Goal: Browse casually: Explore the website without a specific task or goal

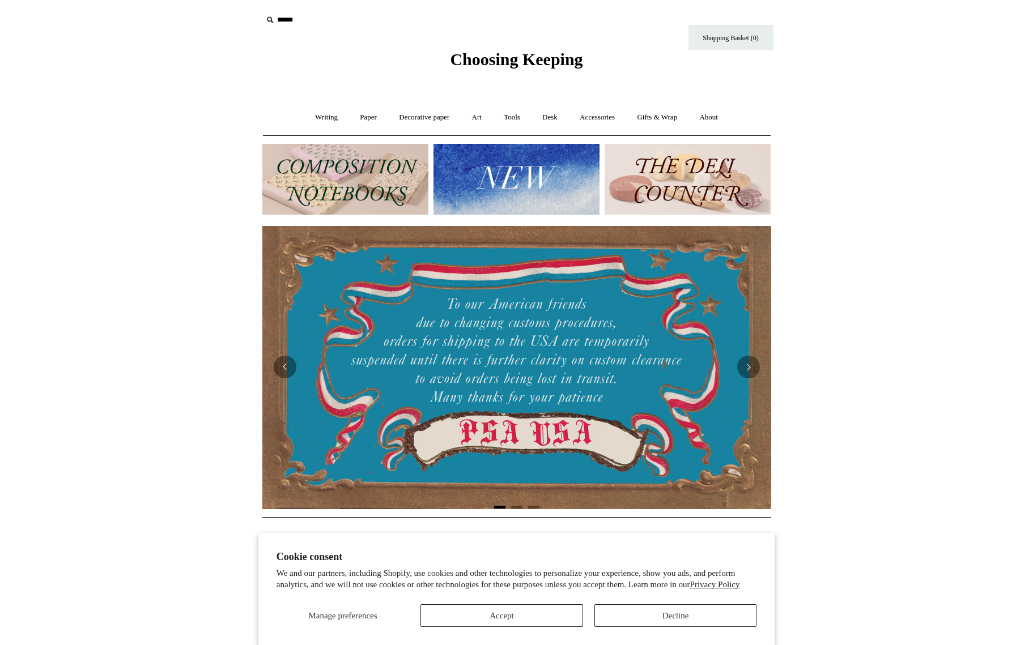
click at [668, 611] on button "Decline" at bounding box center [675, 615] width 163 height 23
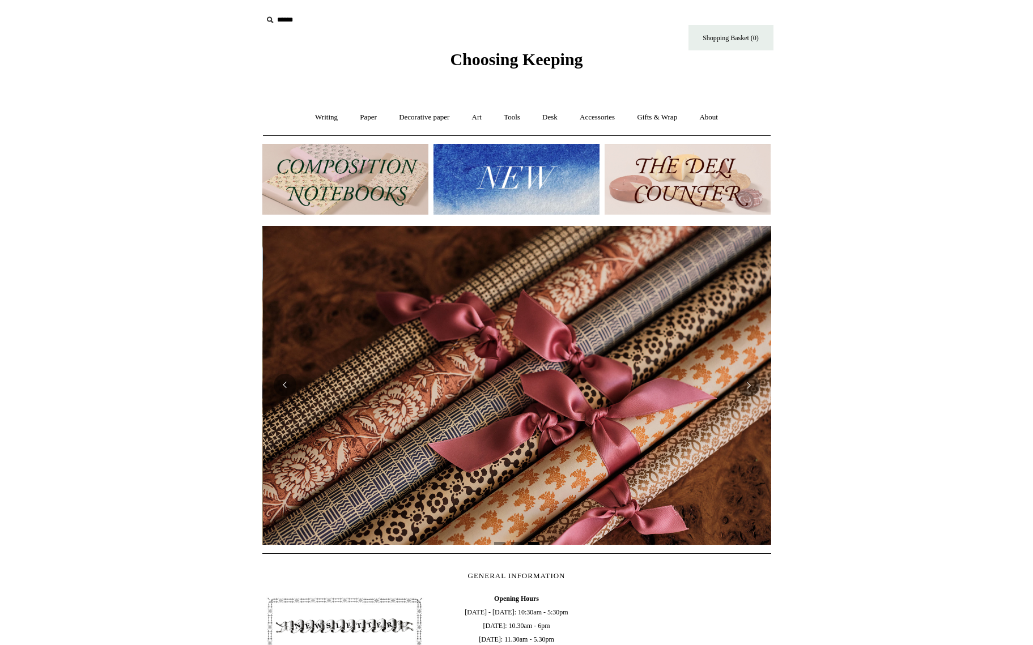
scroll to position [0, 1017]
click at [703, 182] on img at bounding box center [687, 179] width 166 height 71
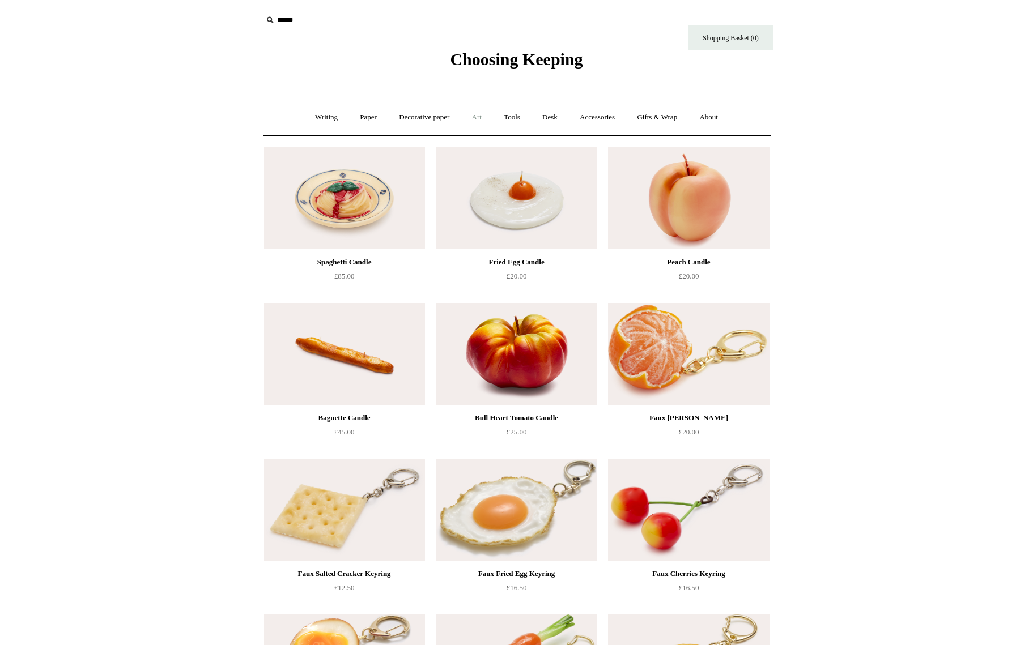
click at [476, 119] on link "Art +" at bounding box center [477, 118] width 30 height 30
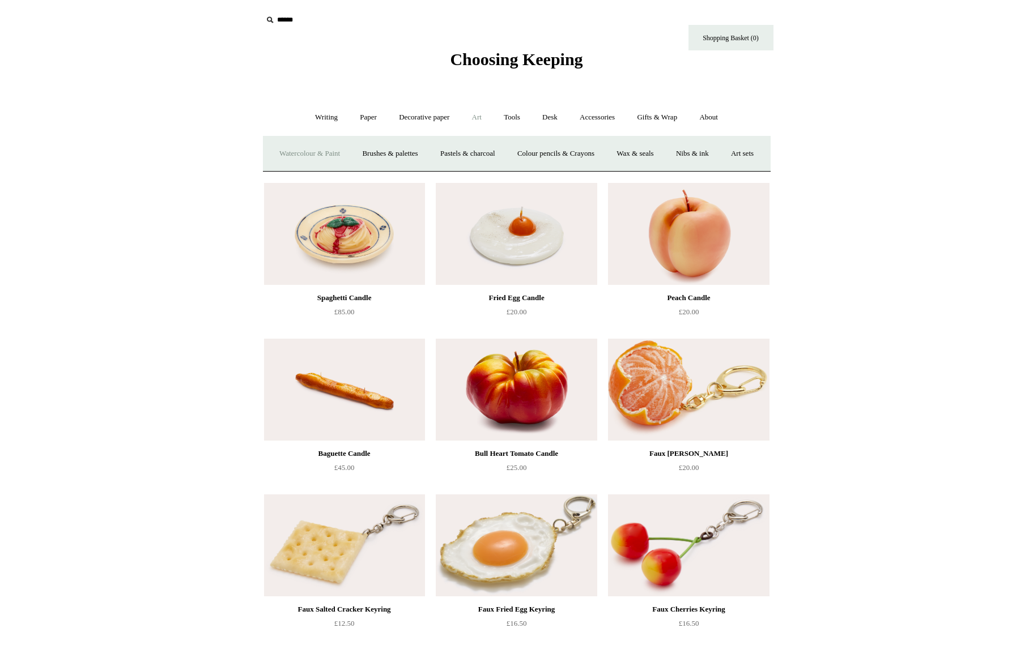
click at [336, 151] on link "Watercolour & Paint" at bounding box center [309, 154] width 81 height 30
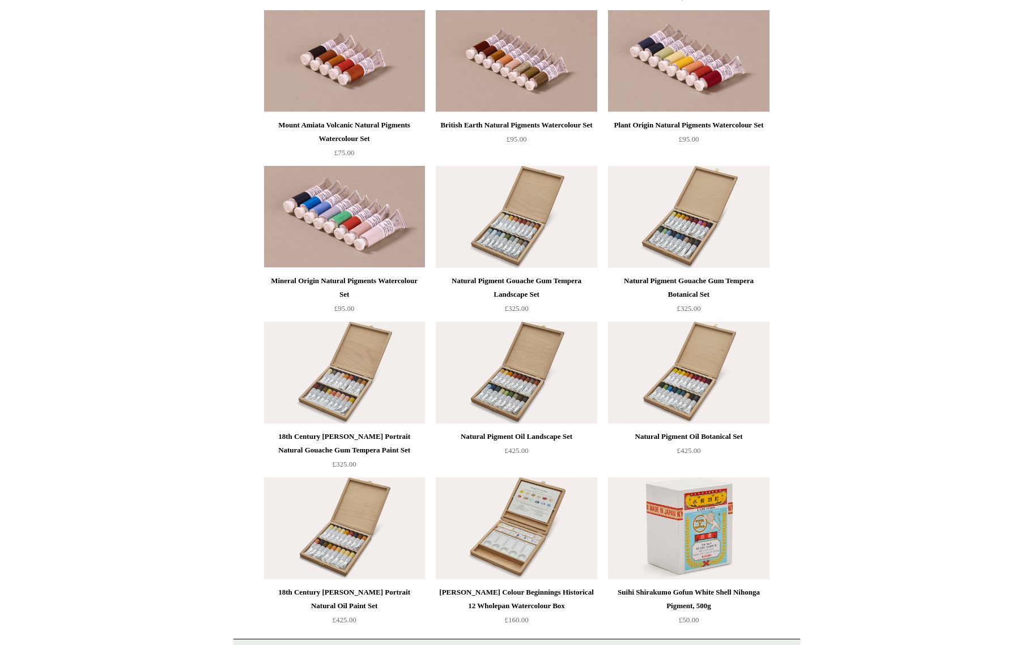
scroll to position [2058, 0]
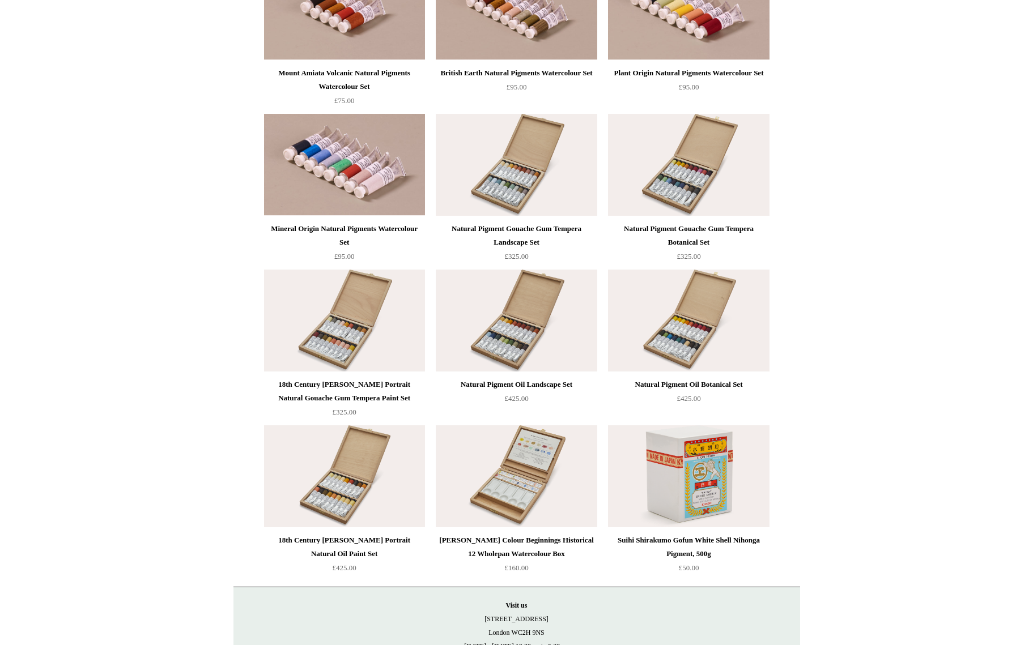
click at [332, 351] on img at bounding box center [344, 321] width 161 height 102
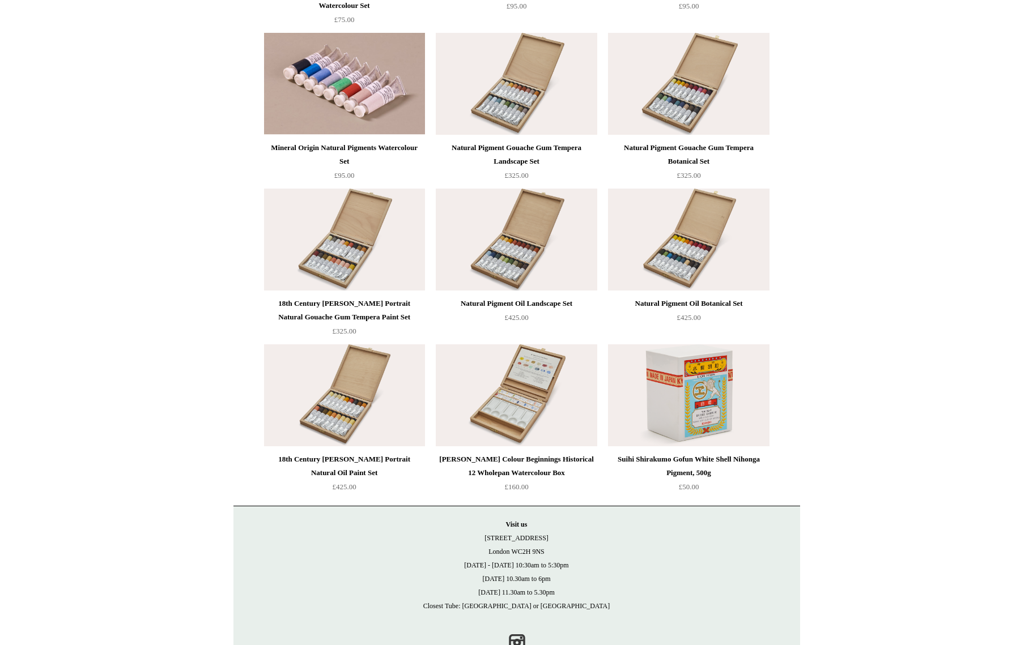
scroll to position [2150, 0]
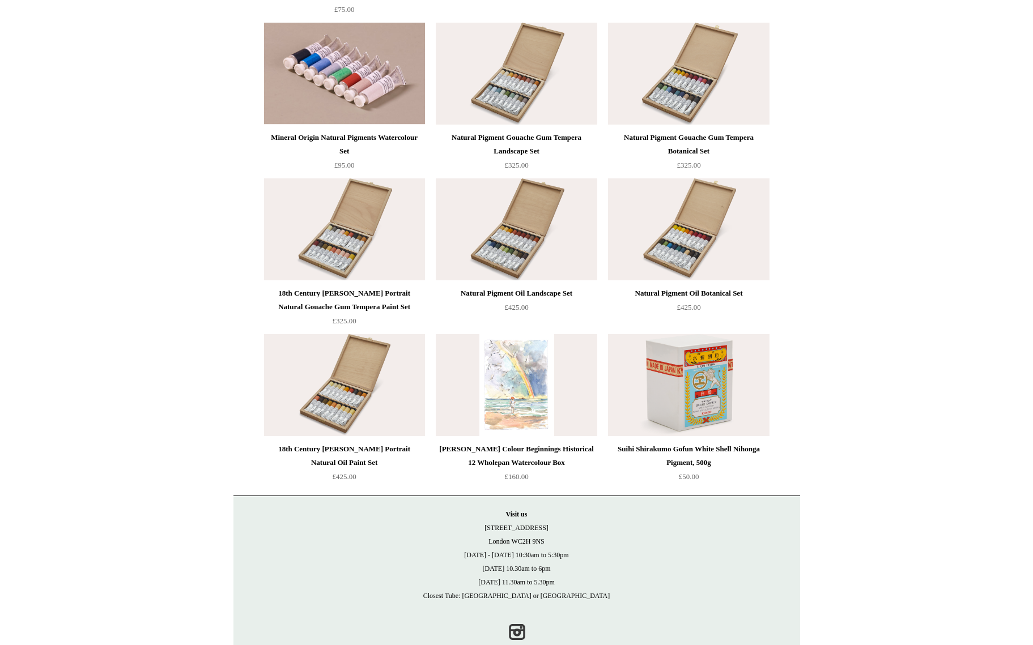
click at [526, 385] on img at bounding box center [516, 385] width 161 height 102
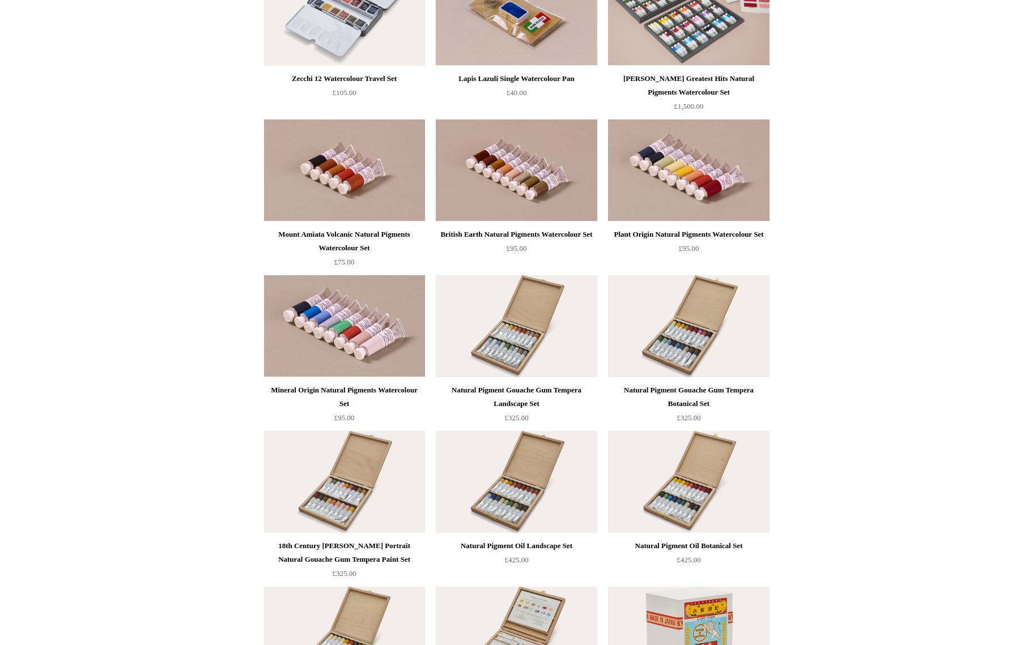
scroll to position [1909, 0]
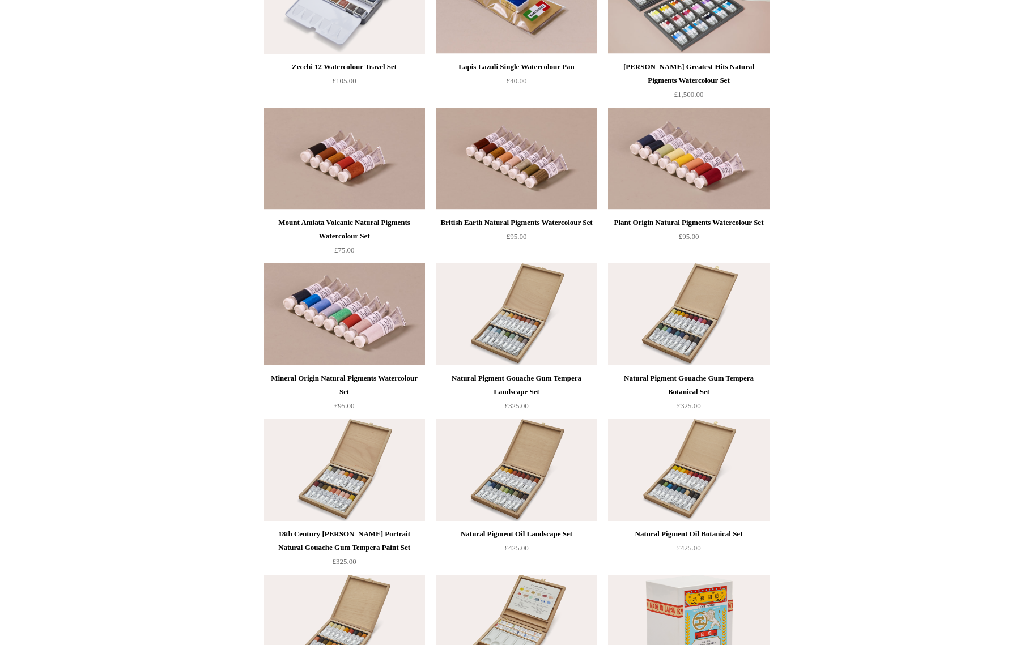
click at [504, 342] on img at bounding box center [516, 314] width 161 height 102
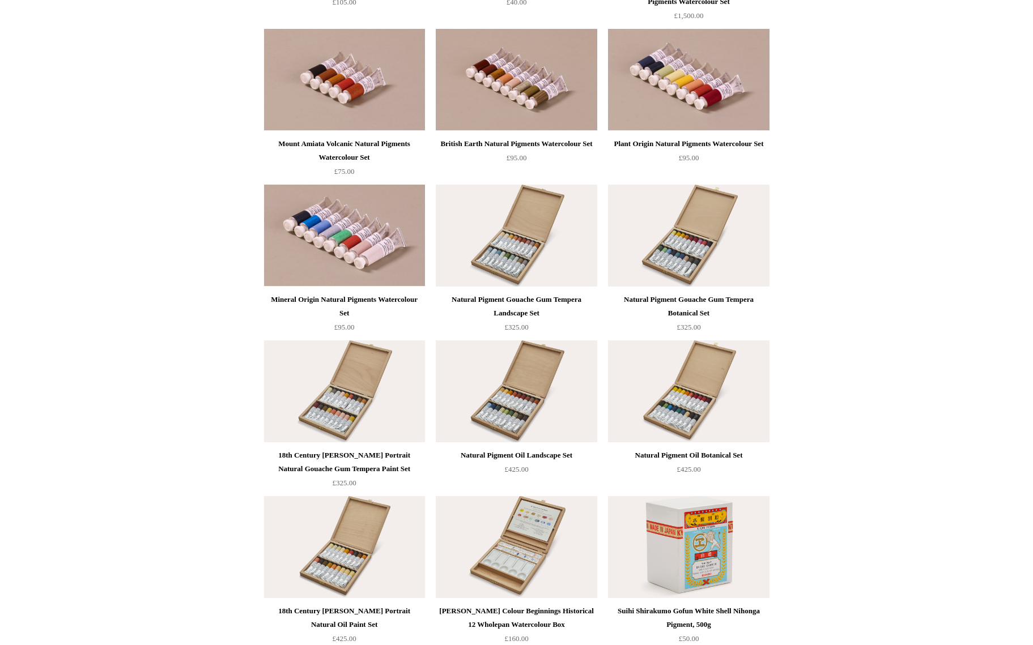
scroll to position [1989, 0]
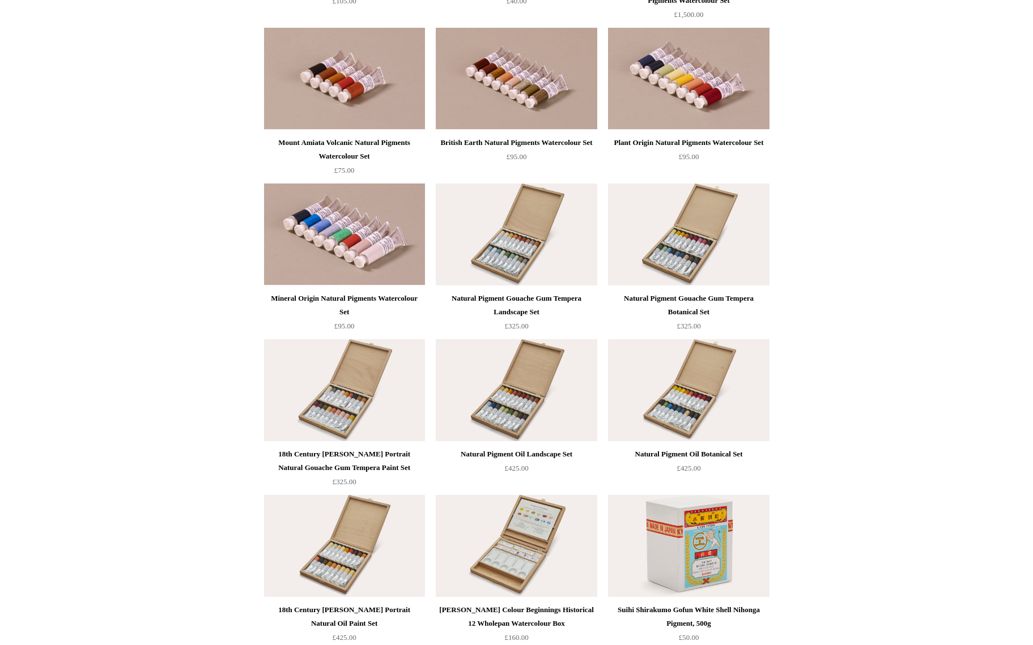
click at [714, 229] on img at bounding box center [688, 235] width 161 height 102
click at [480, 246] on img at bounding box center [516, 235] width 161 height 102
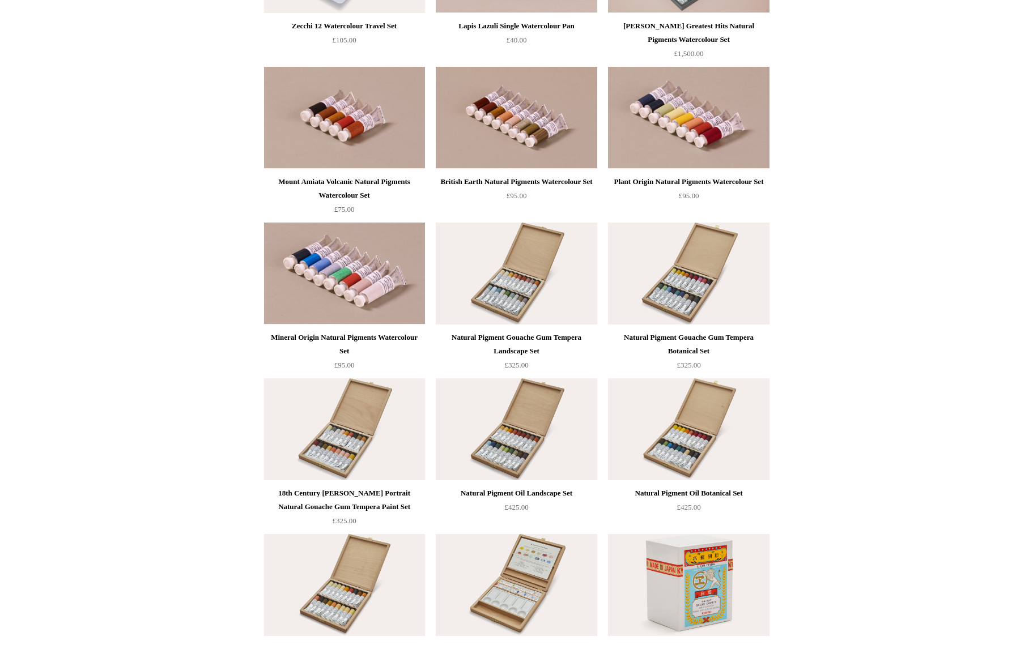
scroll to position [1942, 0]
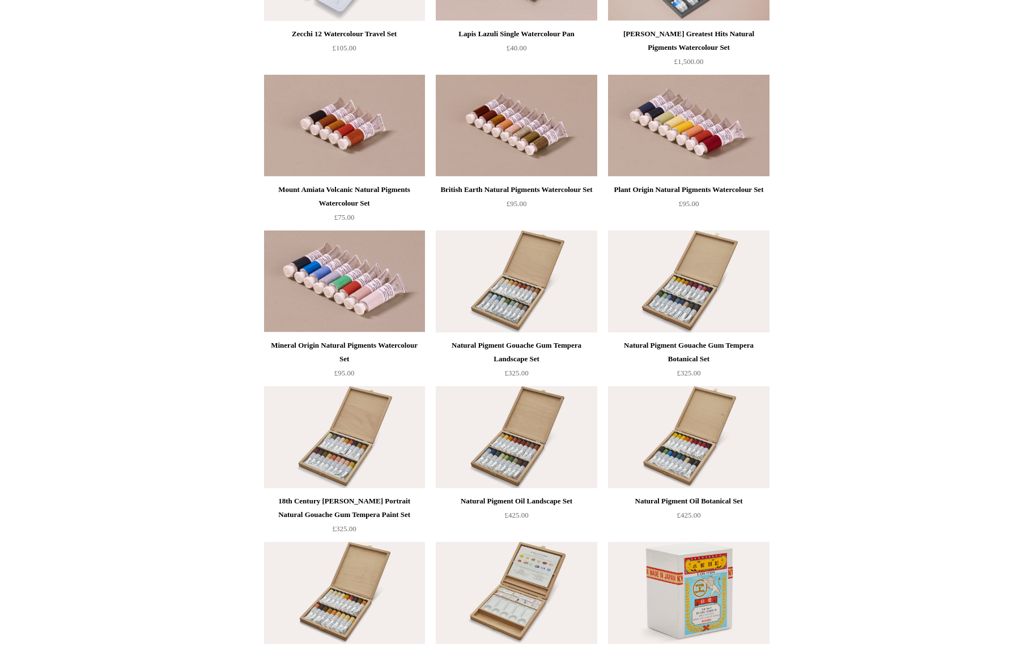
click at [507, 444] on img at bounding box center [516, 437] width 161 height 102
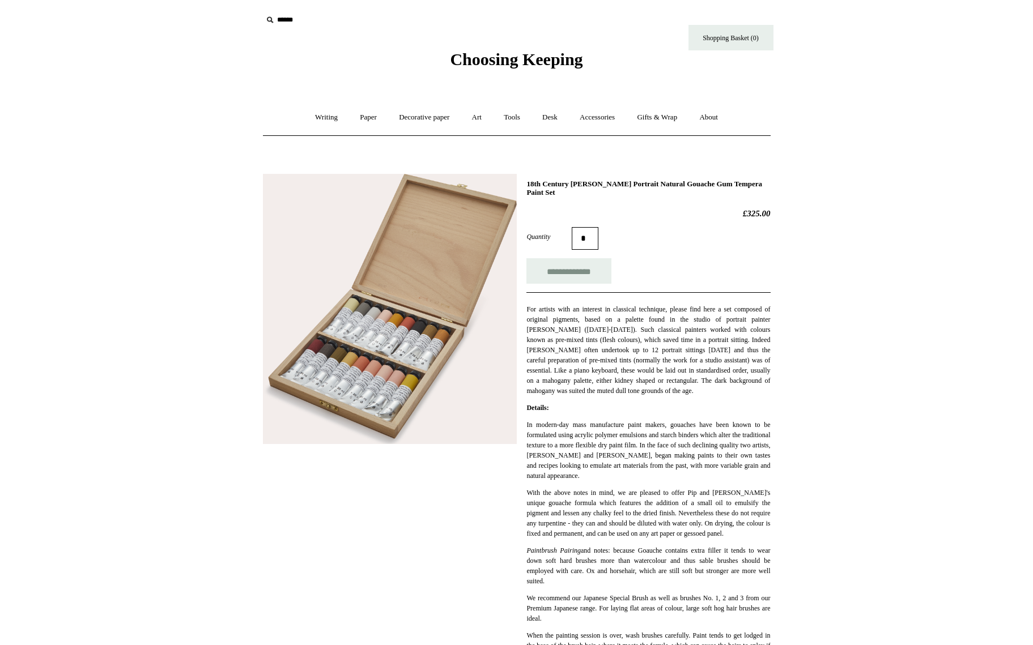
click at [330, 358] on img at bounding box center [390, 309] width 254 height 271
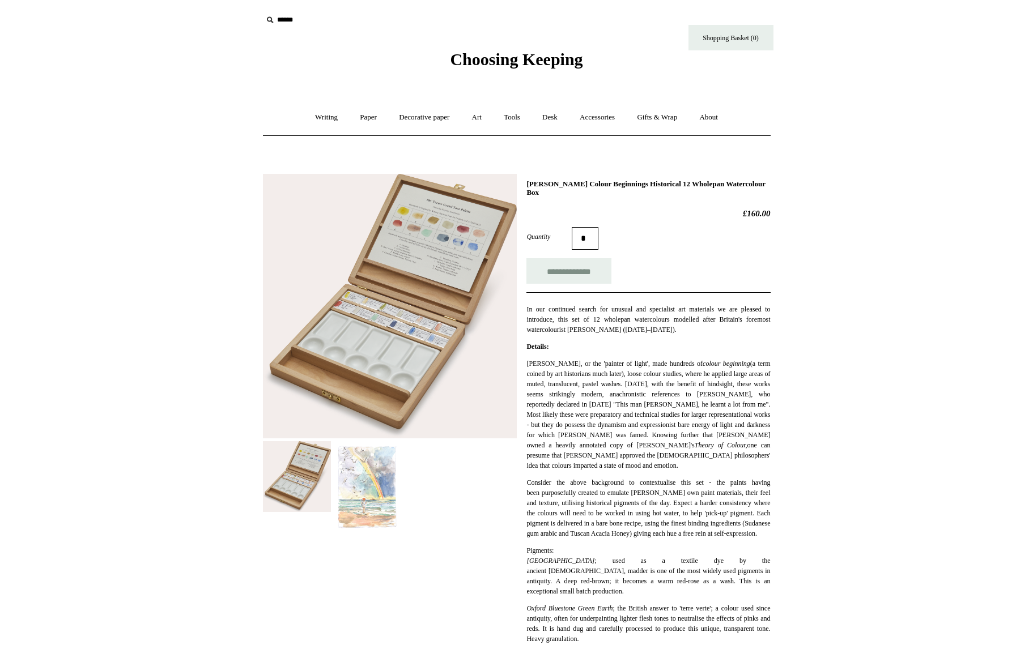
click at [340, 506] on img at bounding box center [368, 487] width 68 height 93
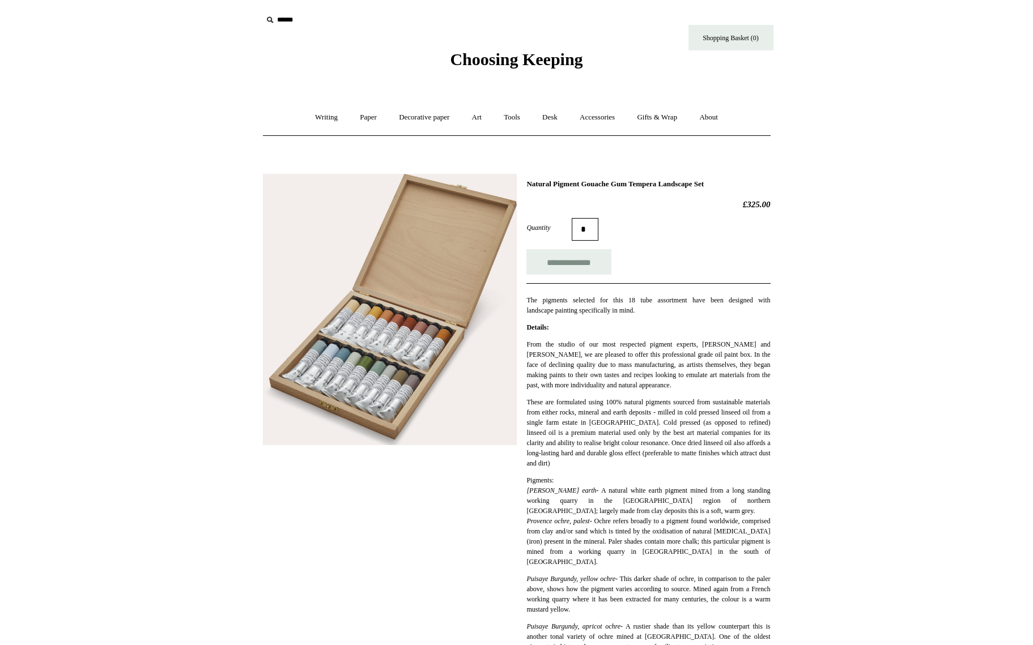
click at [358, 356] on img at bounding box center [390, 309] width 254 height 271
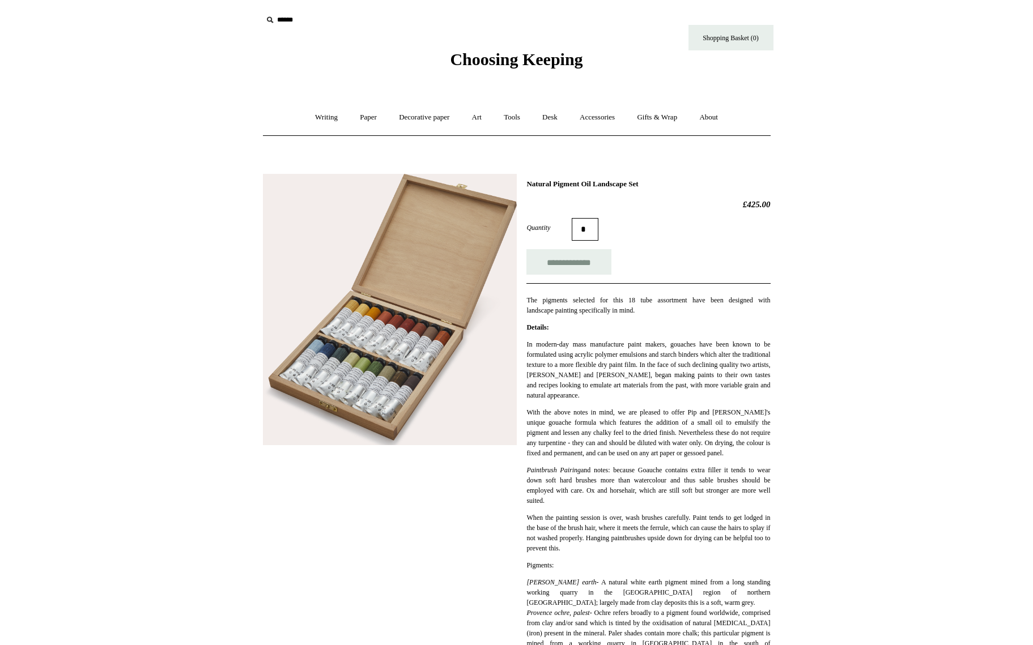
click at [338, 400] on img at bounding box center [390, 309] width 254 height 271
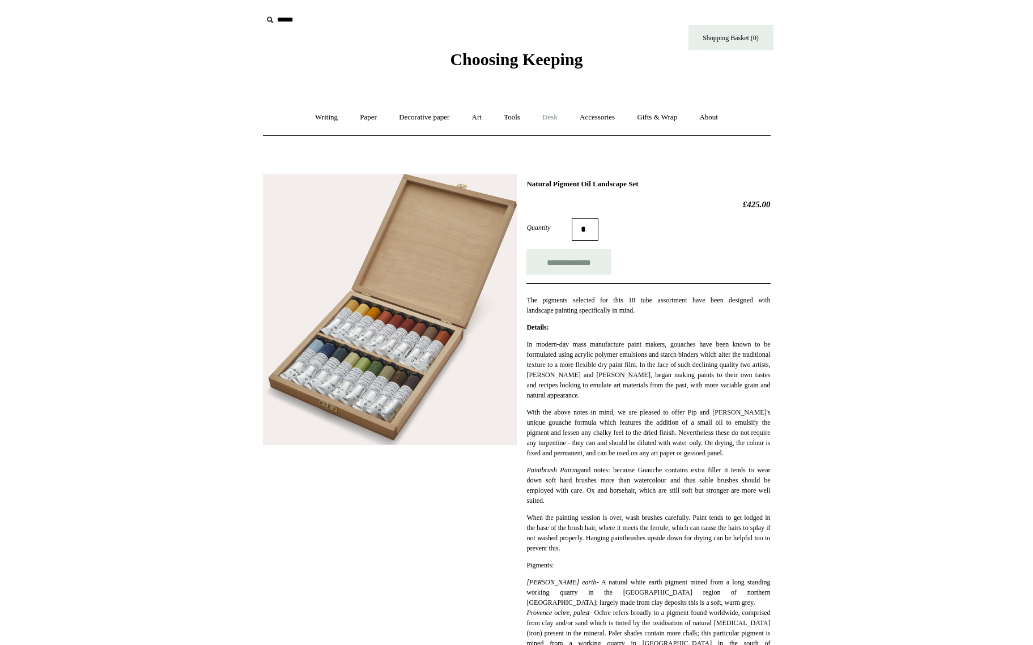
click at [550, 118] on link "Desk +" at bounding box center [550, 118] width 36 height 30
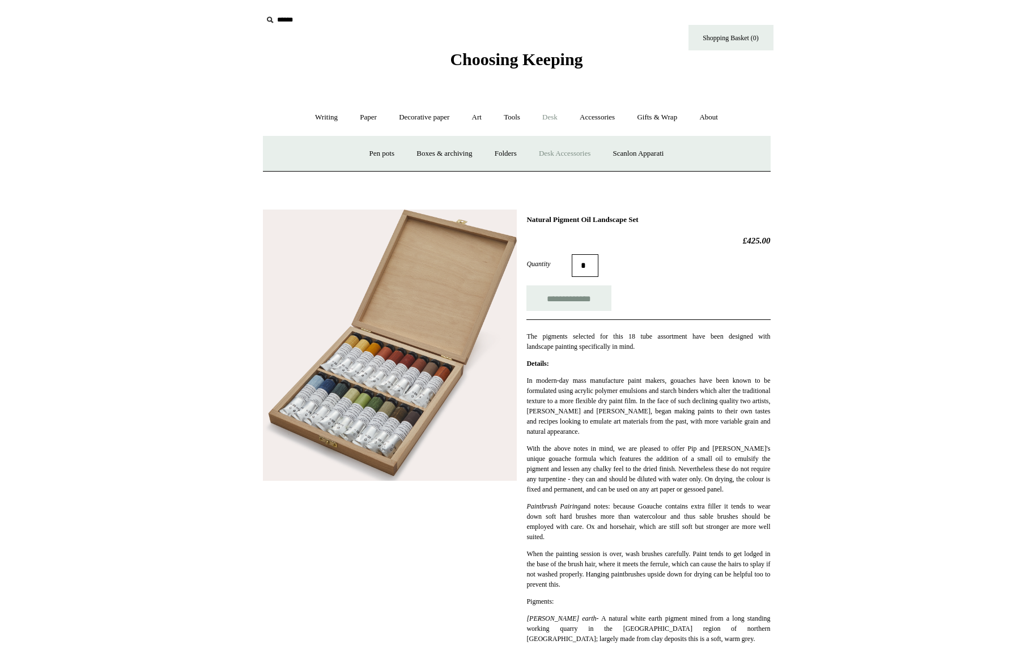
click at [556, 156] on link "Desk Accessories" at bounding box center [564, 154] width 72 height 30
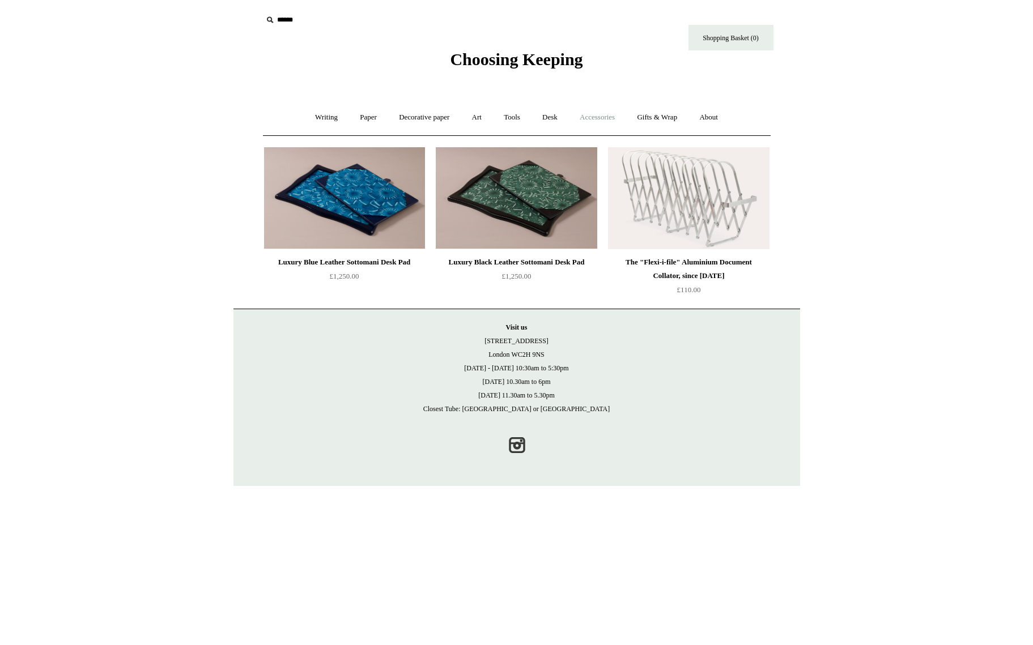
click at [597, 118] on link "Accessories +" at bounding box center [597, 118] width 56 height 30
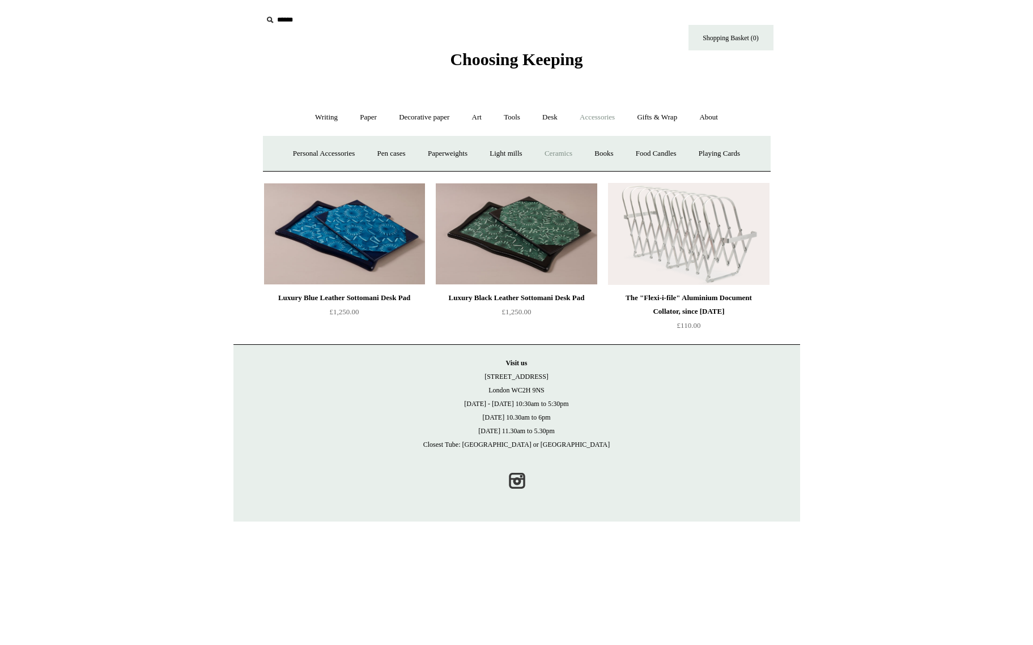
click at [569, 152] on link "Ceramics +" at bounding box center [558, 154] width 48 height 30
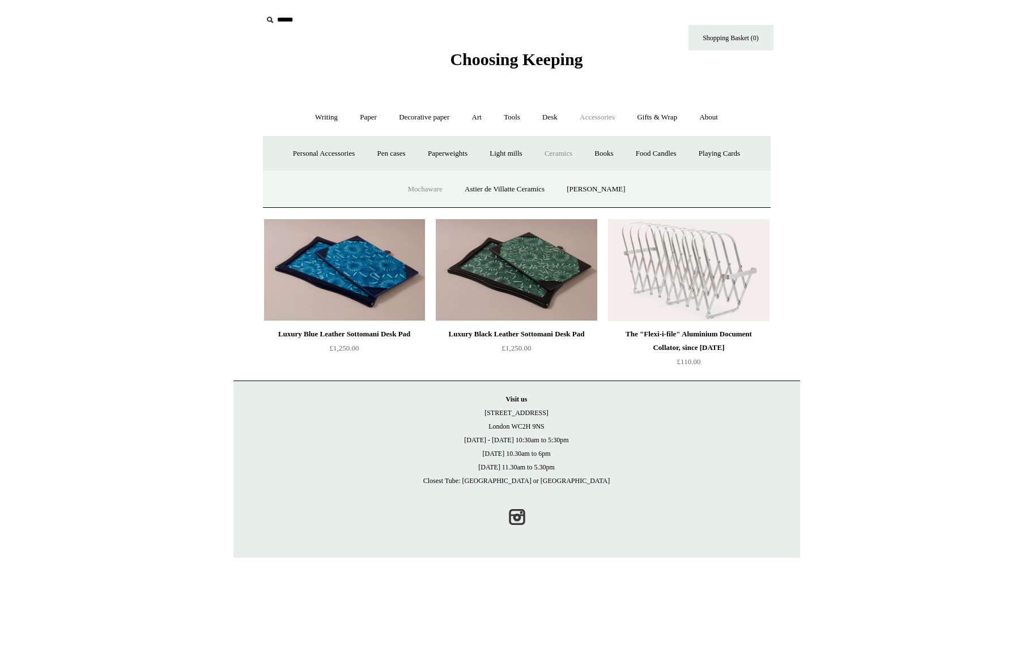
click at [418, 190] on link "Mochaware" at bounding box center [424, 189] width 55 height 30
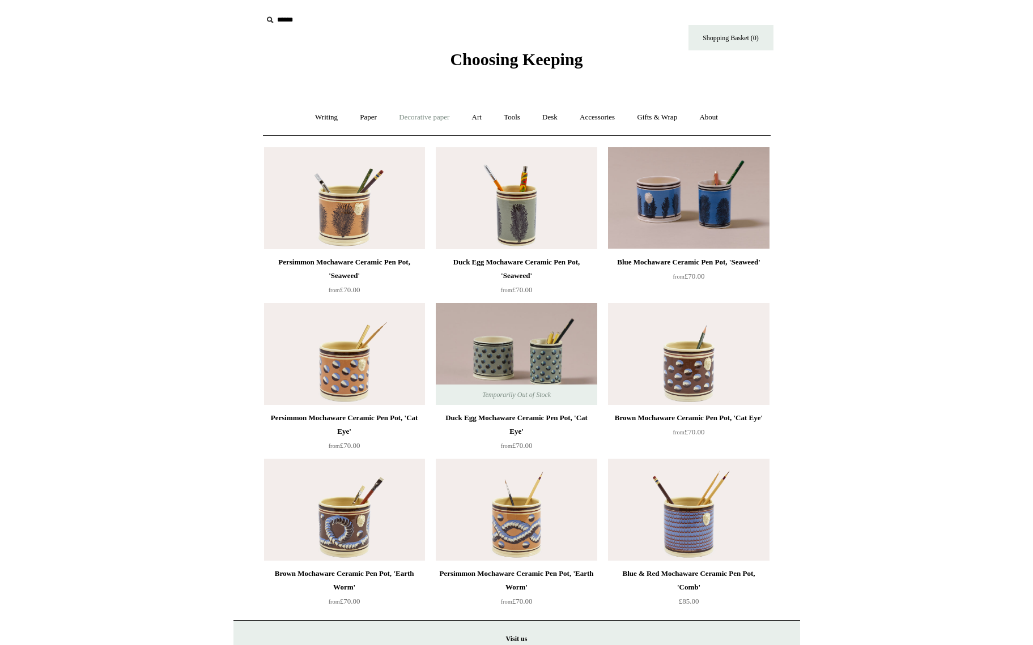
click at [412, 119] on link "Decorative paper +" at bounding box center [424, 118] width 71 height 30
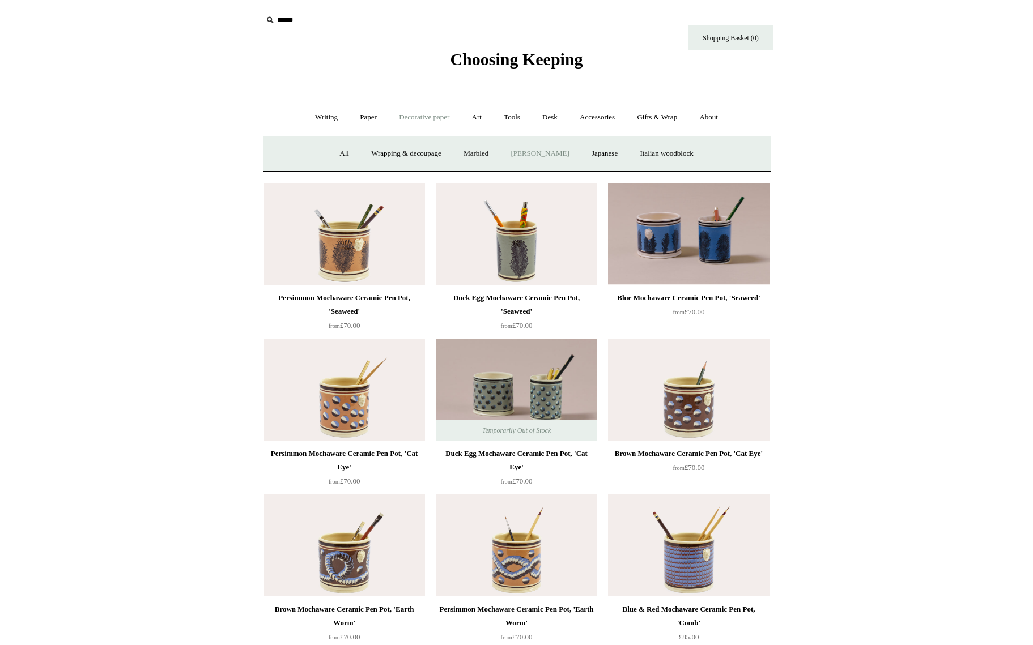
click at [535, 155] on link "[PERSON_NAME]" at bounding box center [539, 154] width 79 height 30
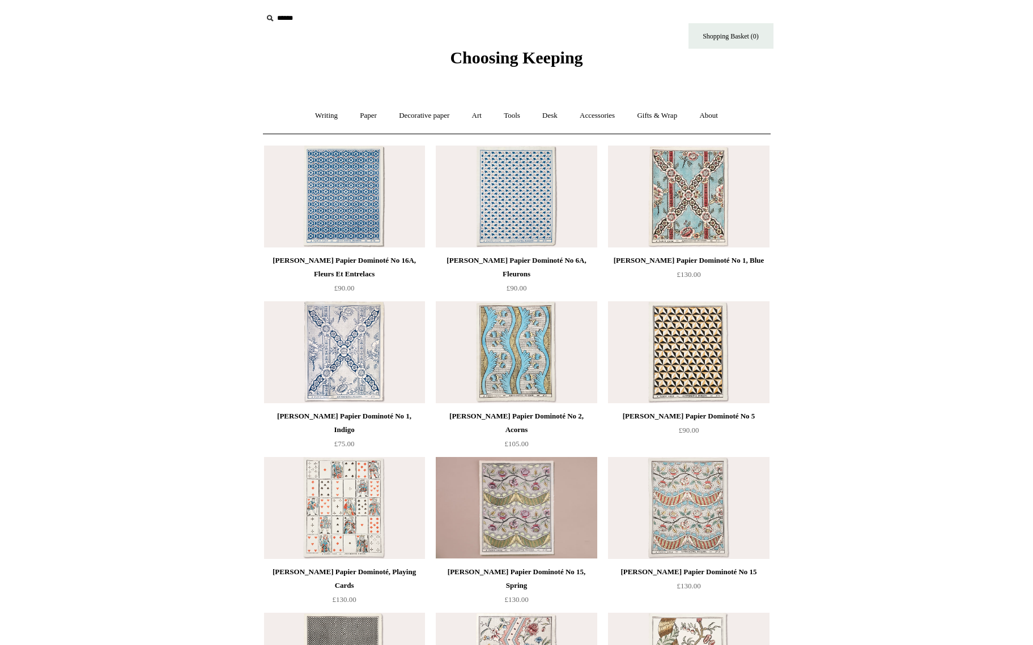
scroll to position [8, 0]
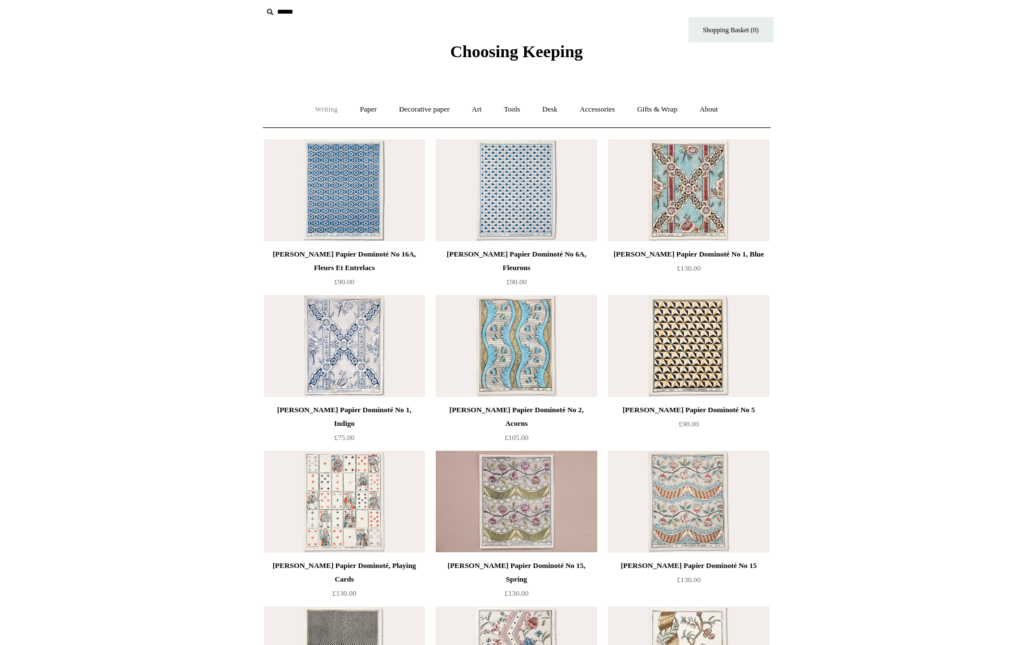
click at [315, 108] on link "Writing +" at bounding box center [326, 110] width 43 height 30
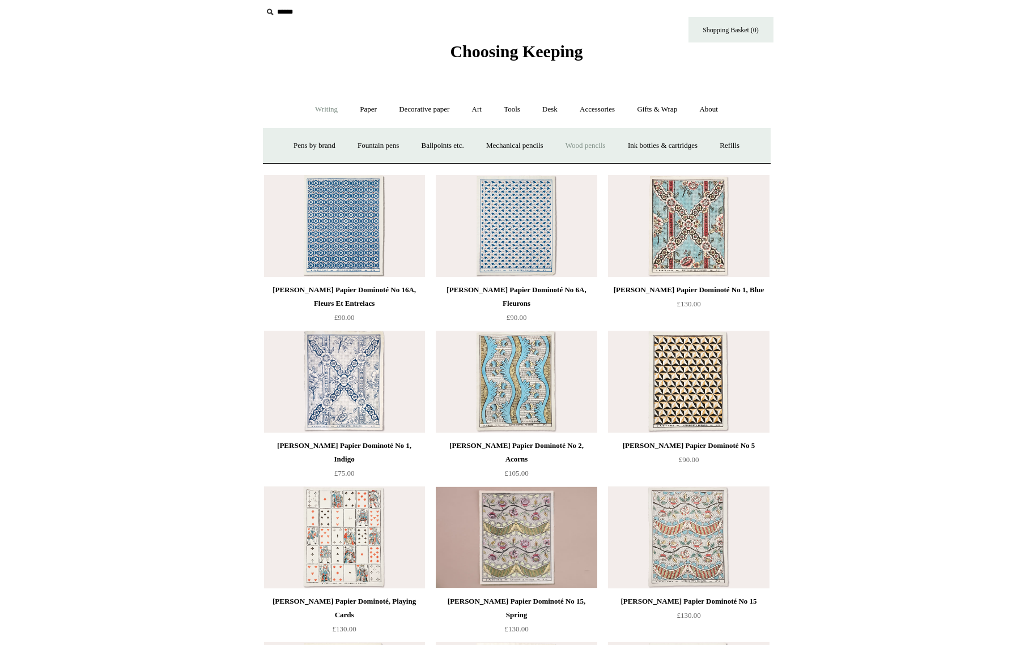
click at [602, 148] on link "Wood pencils +" at bounding box center [585, 146] width 61 height 30
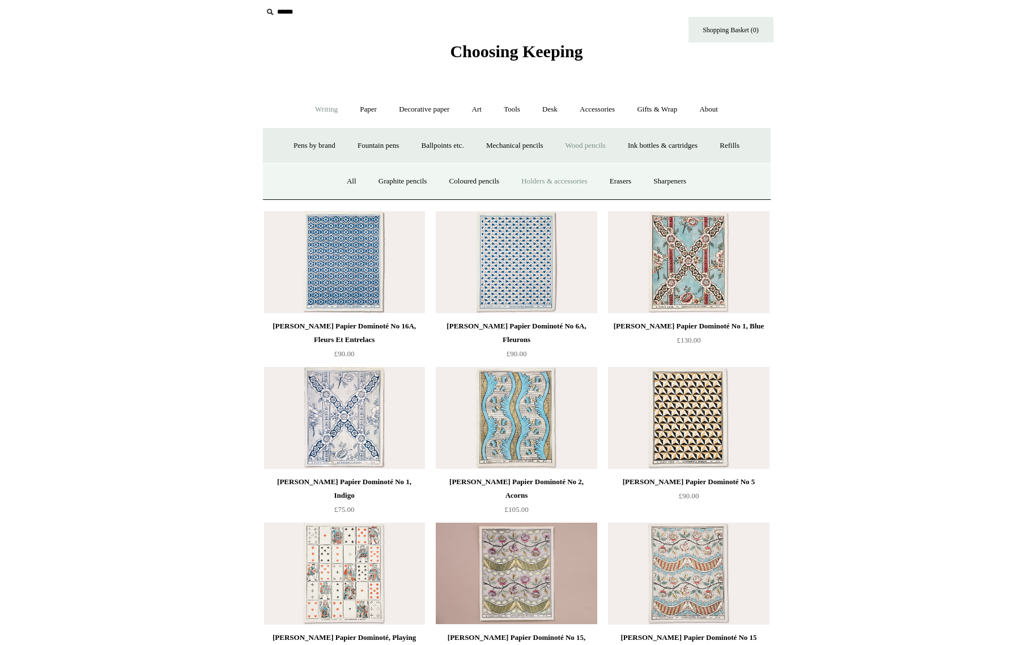
click at [555, 179] on link "Holders & accessories" at bounding box center [554, 182] width 86 height 30
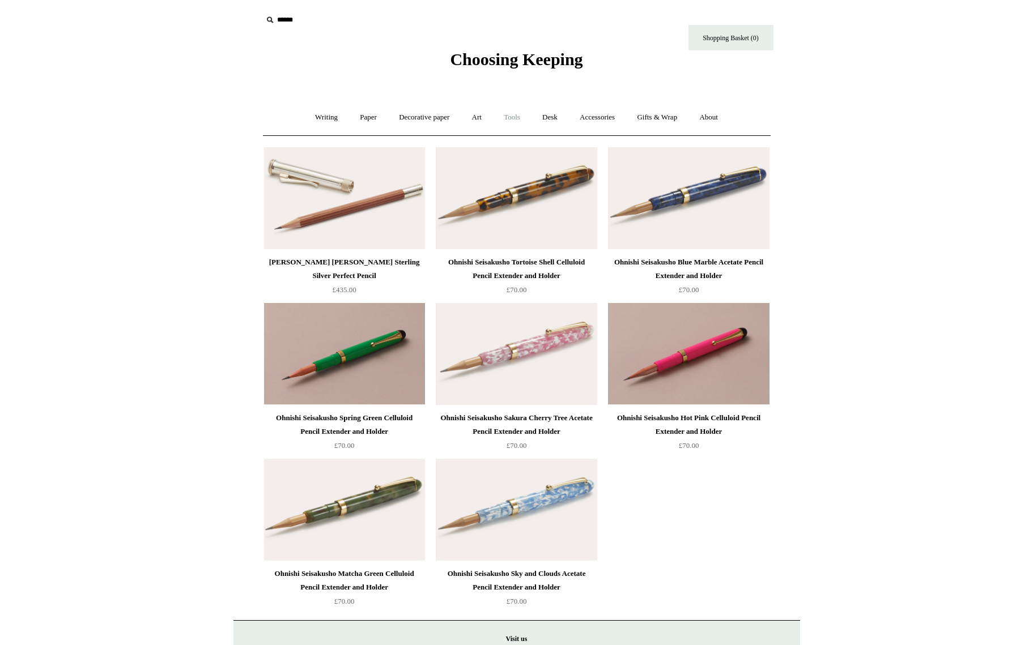
click at [506, 116] on link "Tools +" at bounding box center [511, 118] width 37 height 30
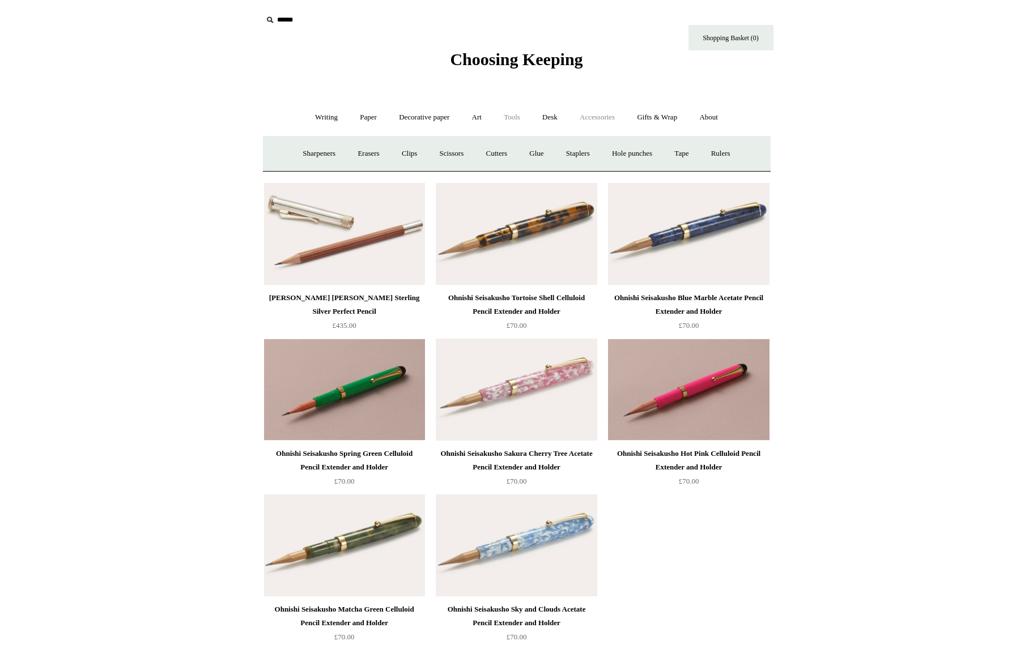
click at [608, 116] on link "Accessories +" at bounding box center [597, 118] width 56 height 30
click at [610, 156] on link "Books" at bounding box center [603, 154] width 39 height 30
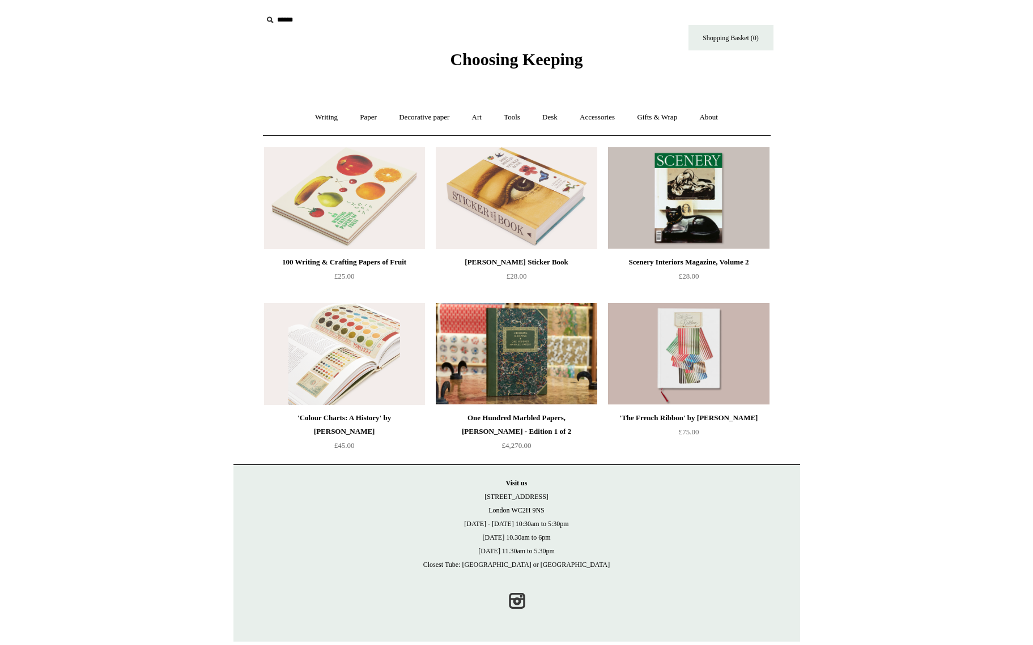
click at [319, 348] on img at bounding box center [344, 354] width 161 height 102
click at [325, 372] on img at bounding box center [344, 354] width 161 height 102
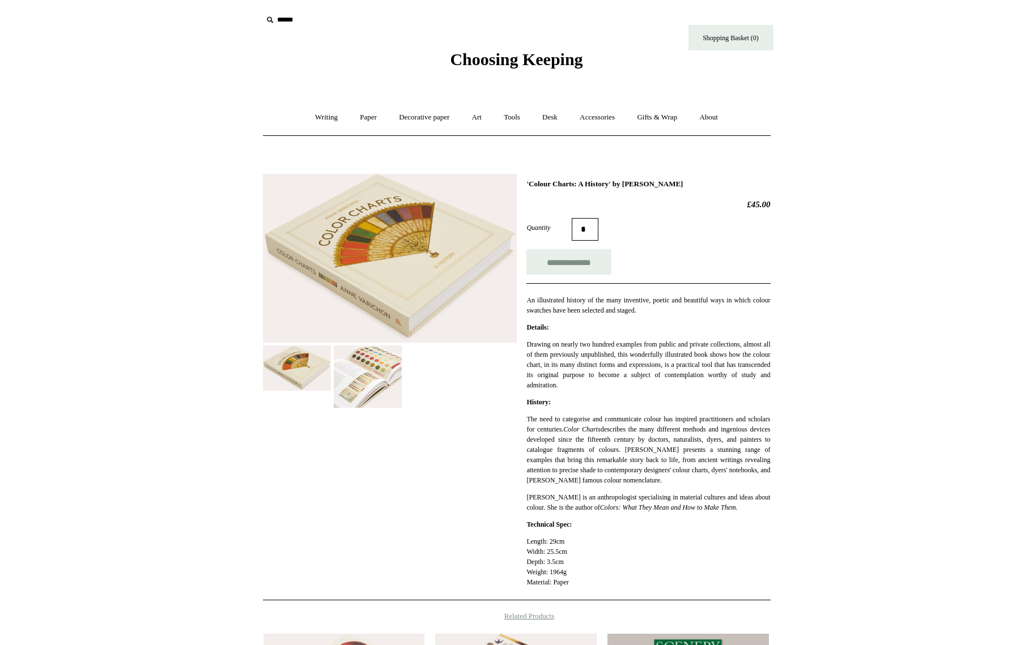
click at [313, 369] on img at bounding box center [297, 368] width 68 height 45
click at [366, 321] on img at bounding box center [390, 258] width 254 height 169
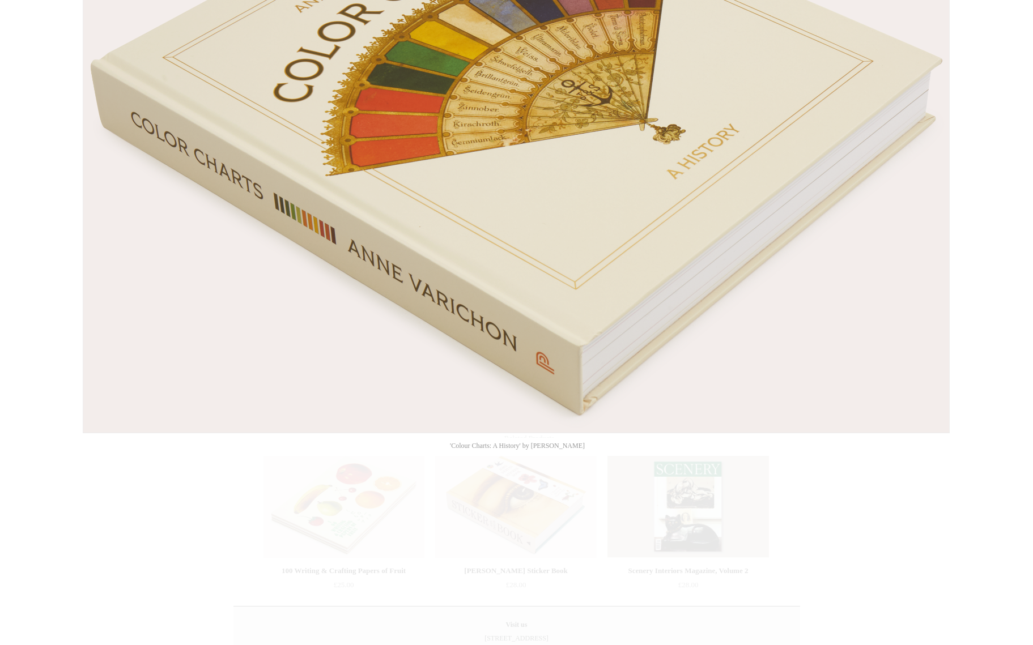
scroll to position [179, 0]
click at [505, 503] on div at bounding box center [516, 306] width 1033 height 971
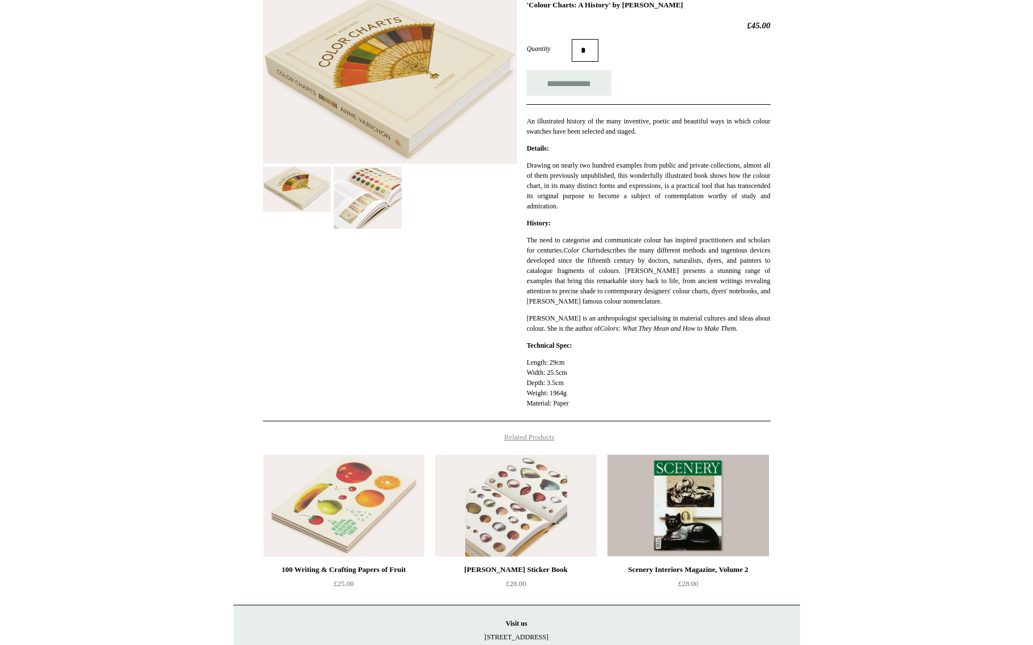
click at [505, 502] on img at bounding box center [515, 506] width 161 height 102
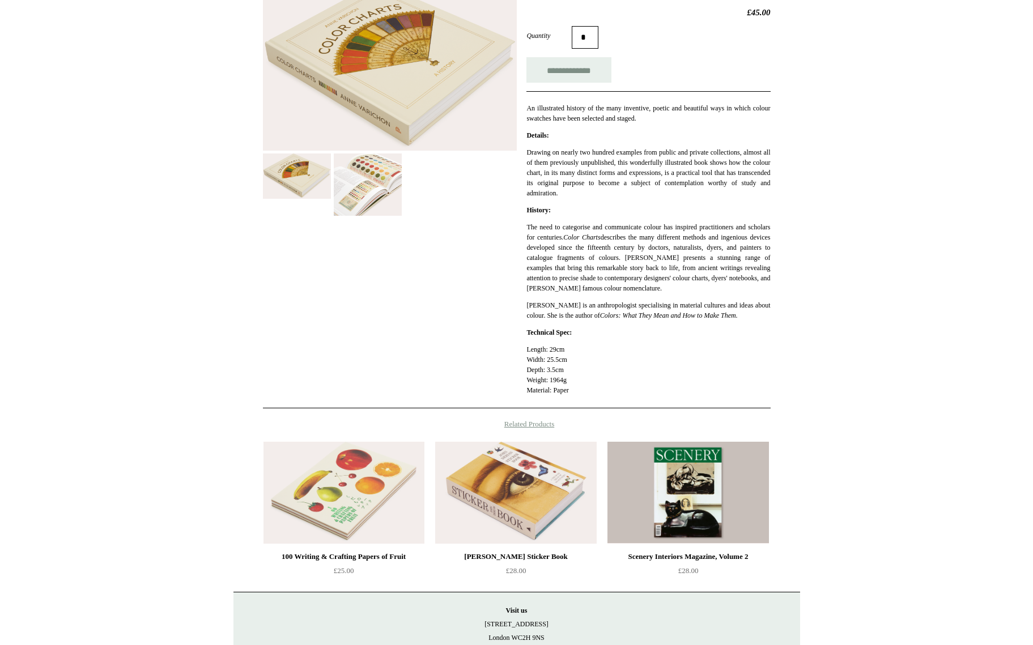
scroll to position [195, 0]
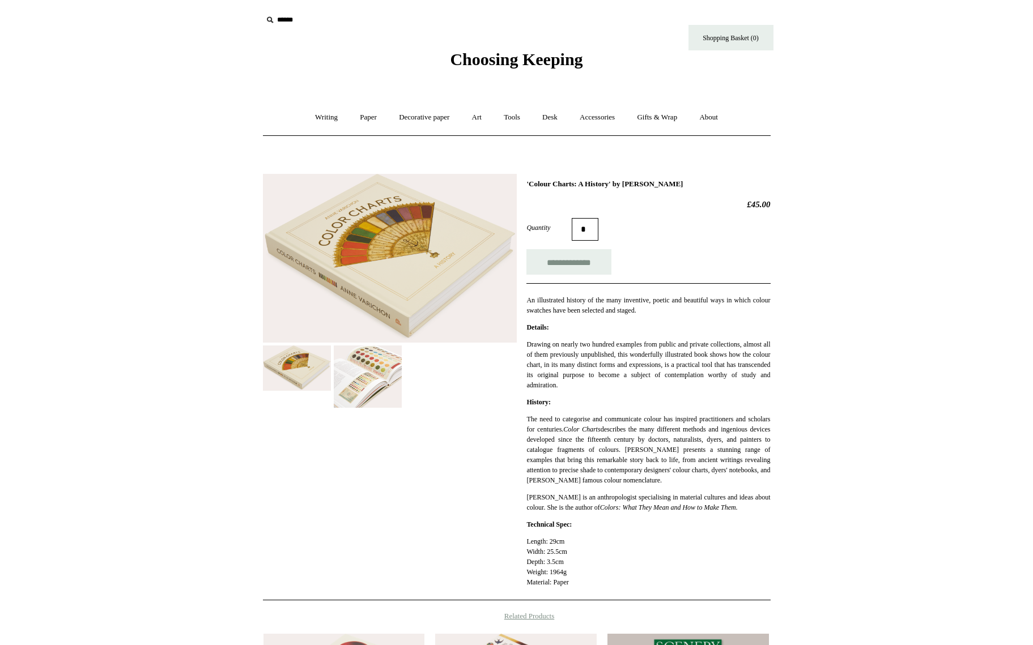
click at [373, 387] on img at bounding box center [368, 377] width 68 height 62
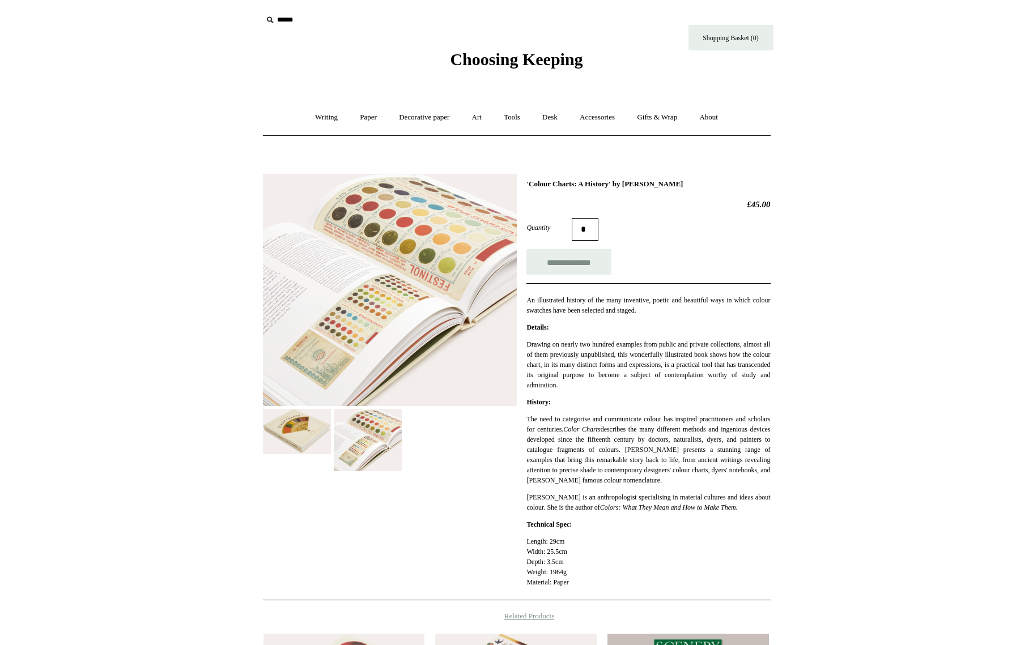
click at [373, 355] on img at bounding box center [390, 290] width 254 height 232
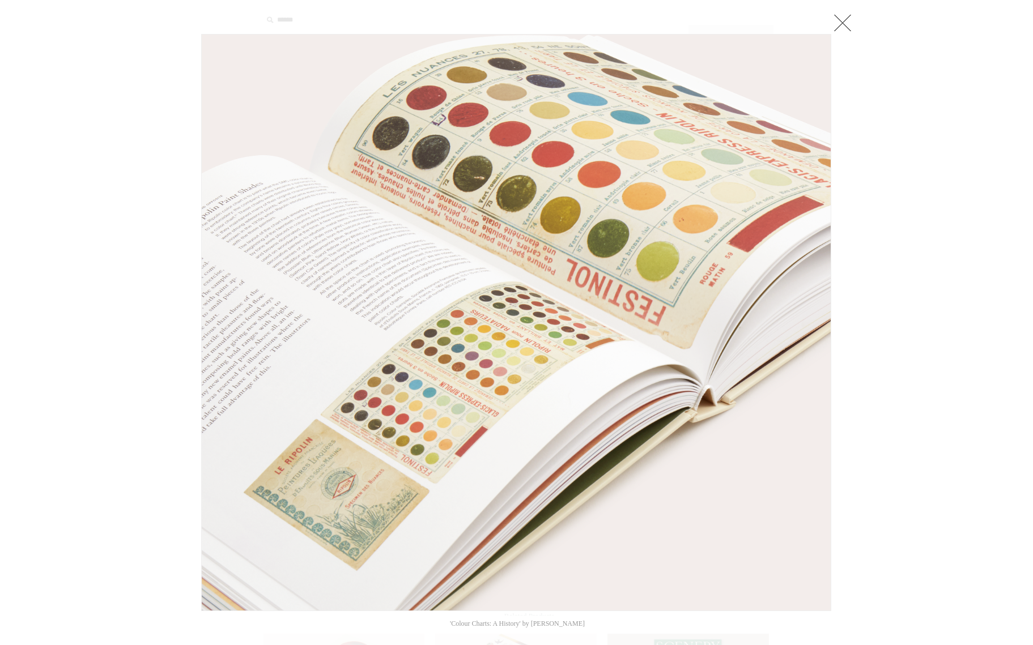
click at [845, 293] on div at bounding box center [516, 485] width 1033 height 971
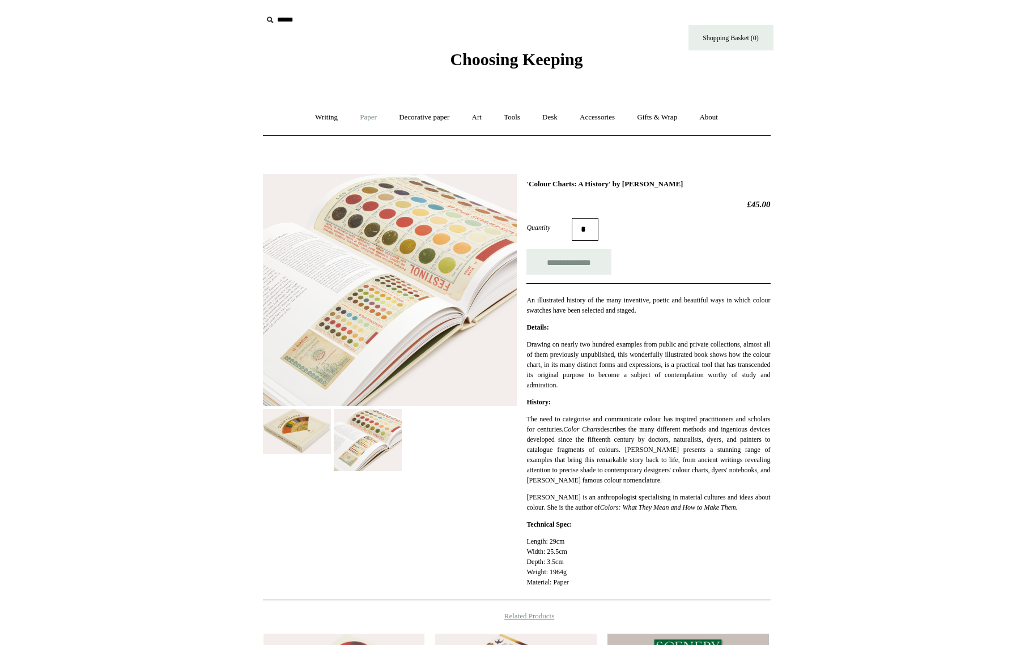
click at [358, 116] on link "Paper +" at bounding box center [367, 118] width 37 height 30
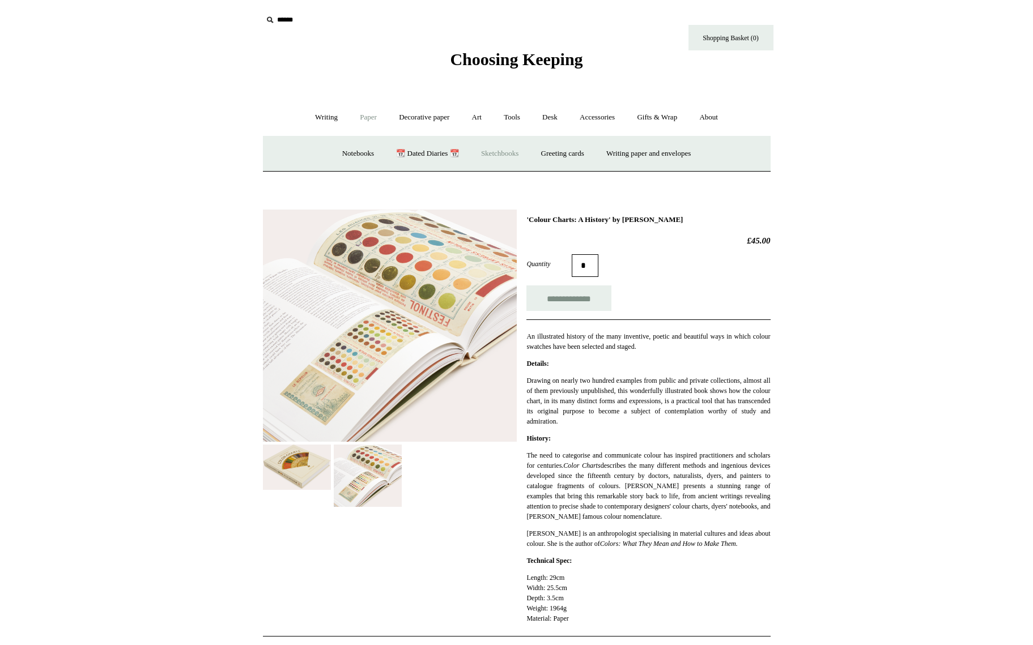
click at [490, 151] on link "Sketchbooks +" at bounding box center [500, 154] width 58 height 30
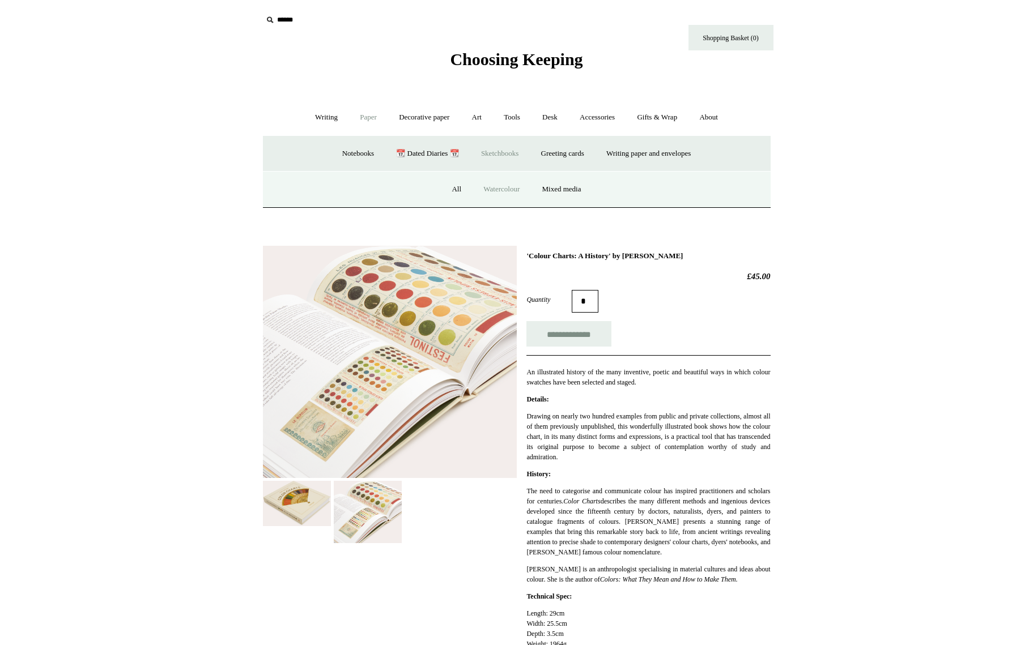
click at [494, 191] on link "Watercolour" at bounding box center [501, 189] width 57 height 30
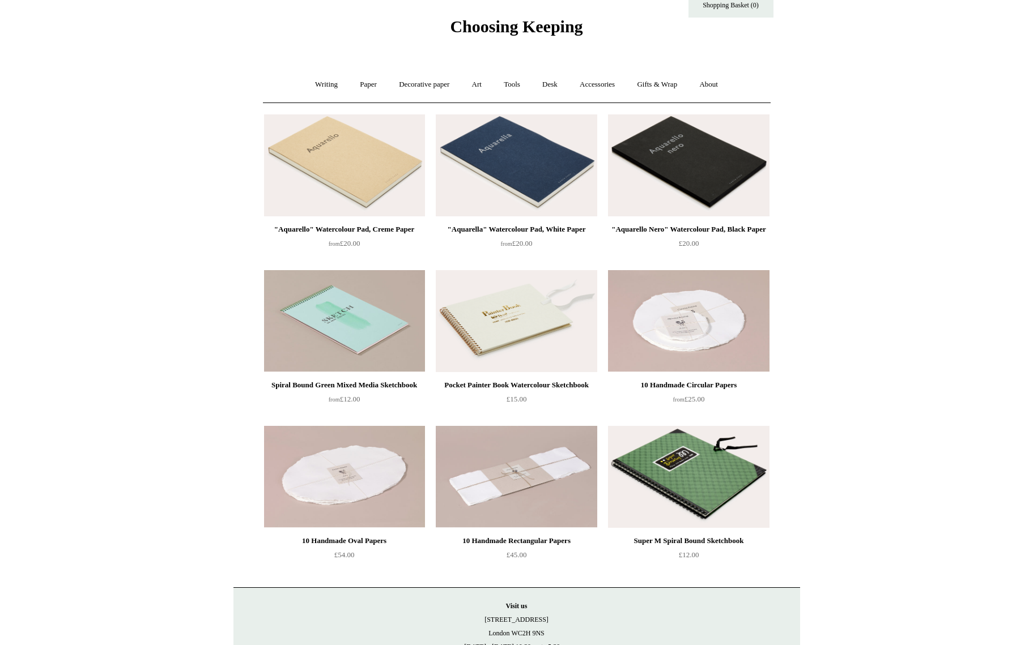
scroll to position [31, 0]
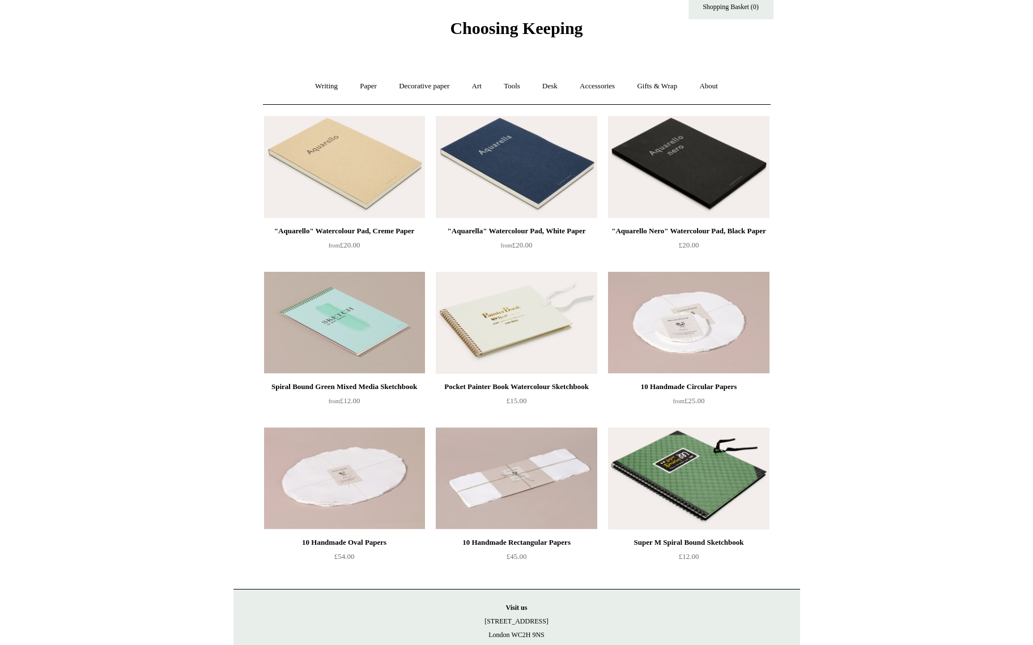
click at [698, 484] on img at bounding box center [688, 479] width 161 height 102
click at [540, 325] on img at bounding box center [516, 323] width 161 height 102
click at [377, 198] on img at bounding box center [344, 167] width 161 height 102
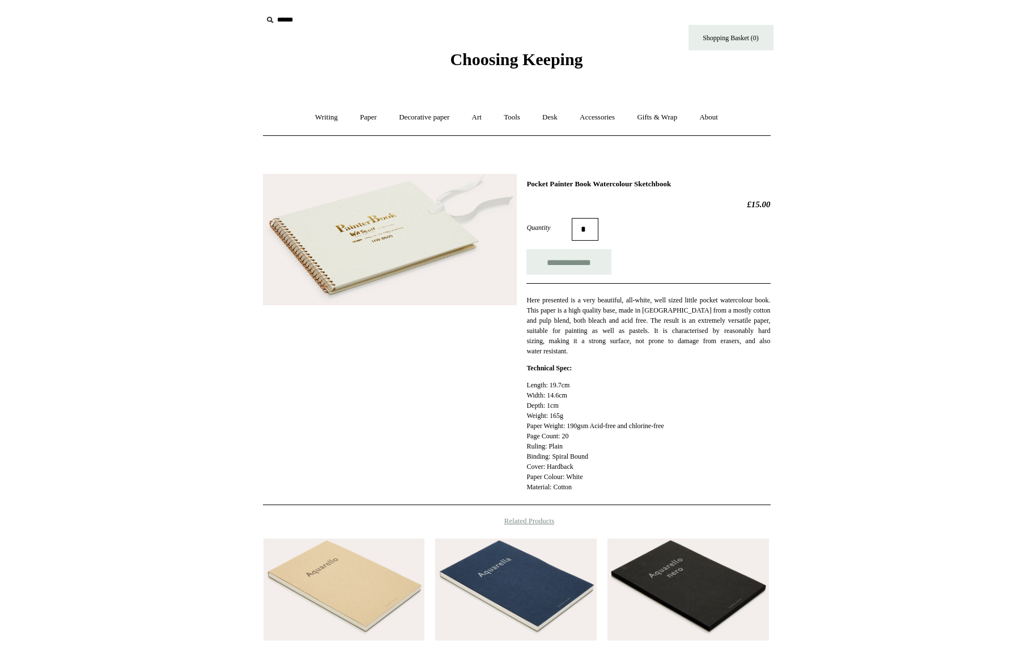
click at [372, 239] on img at bounding box center [390, 239] width 254 height 131
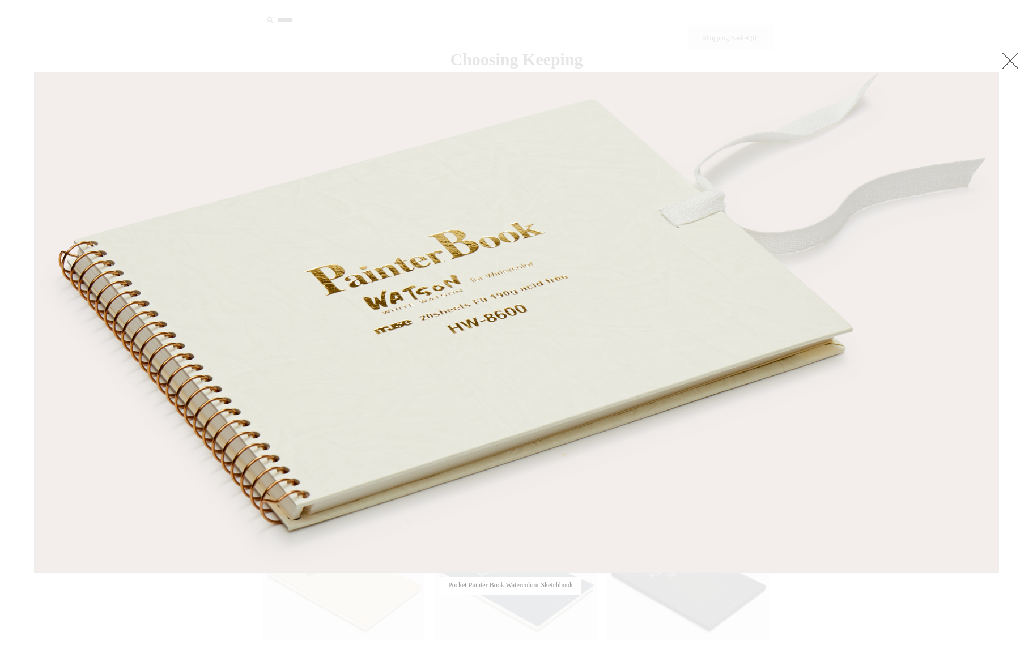
drag, startPoint x: 1003, startPoint y: 58, endPoint x: 919, endPoint y: 41, distance: 86.0
click at [1003, 58] on link at bounding box center [1010, 60] width 23 height 23
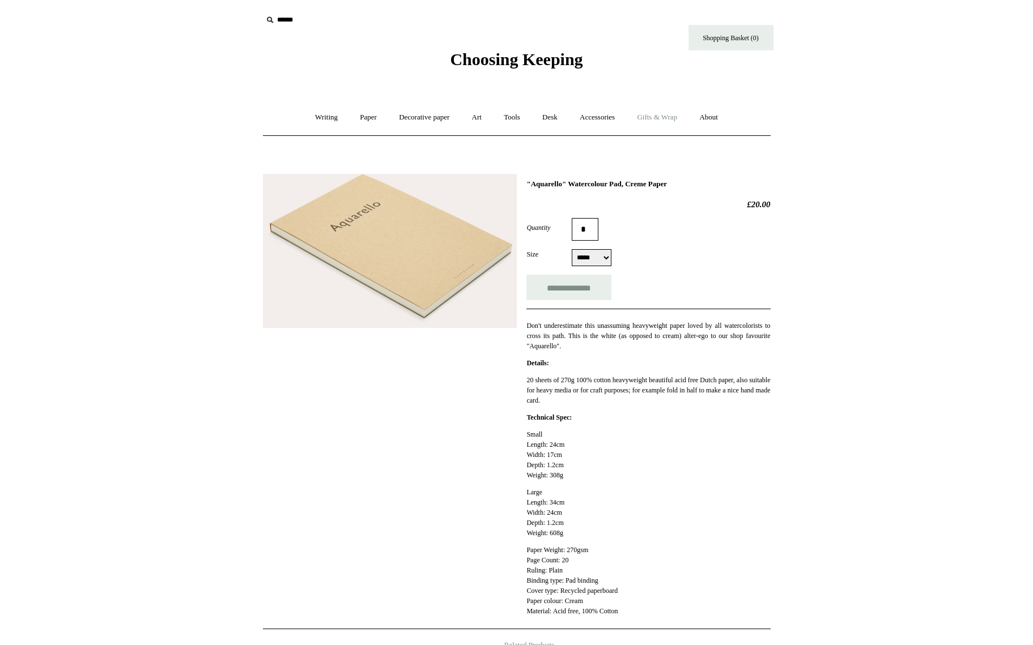
click at [666, 116] on link "Gifts & Wrap +" at bounding box center [656, 118] width 61 height 30
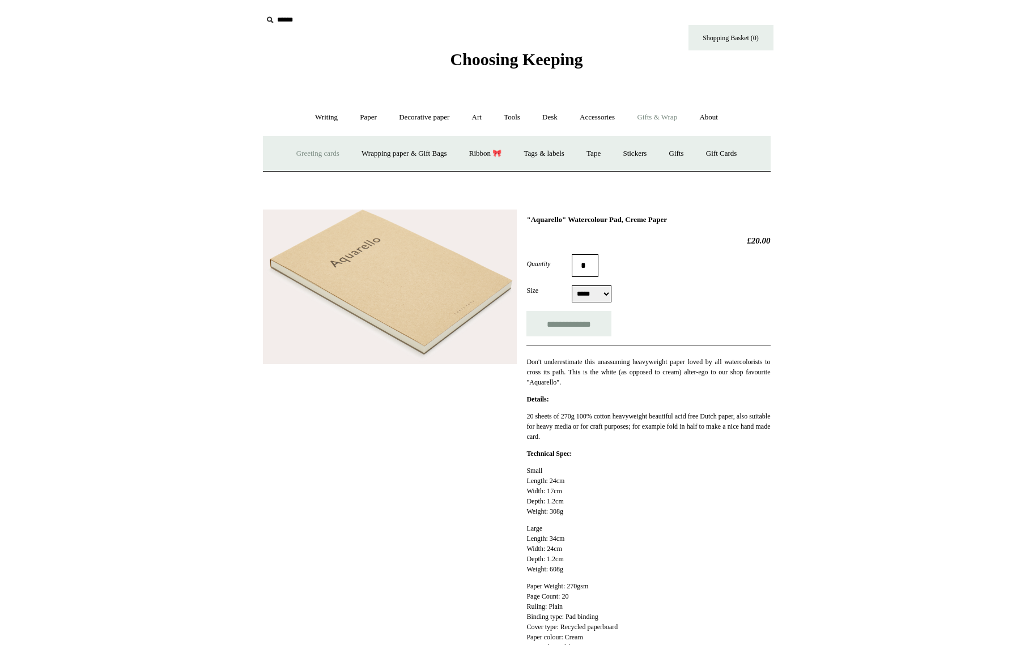
click at [308, 154] on link "Greeting cards +" at bounding box center [317, 154] width 63 height 30
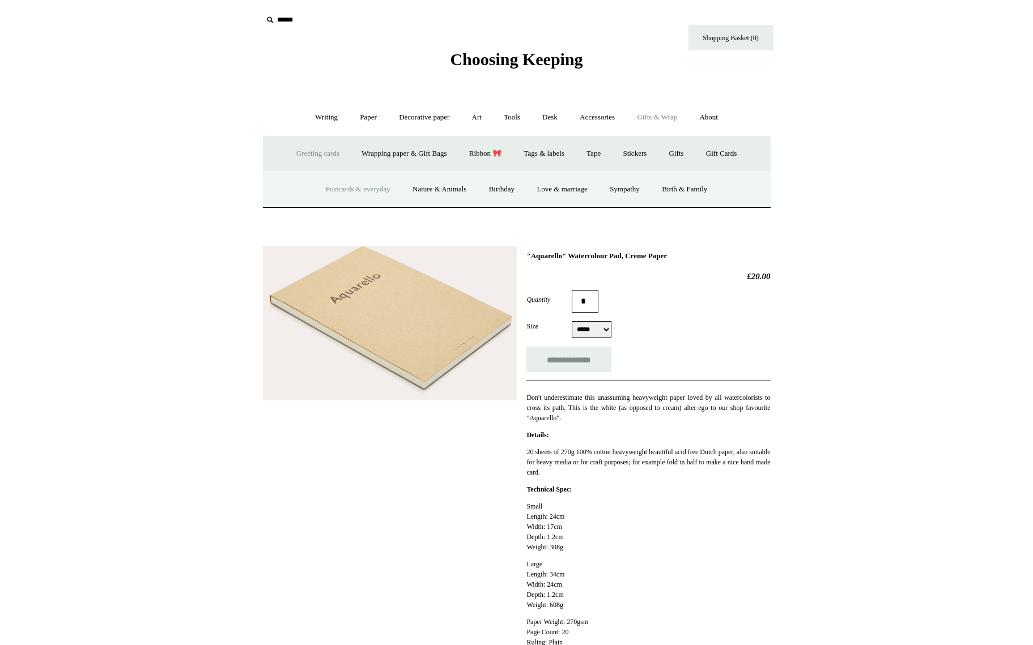
click at [353, 185] on link "Postcards & everyday" at bounding box center [357, 189] width 85 height 30
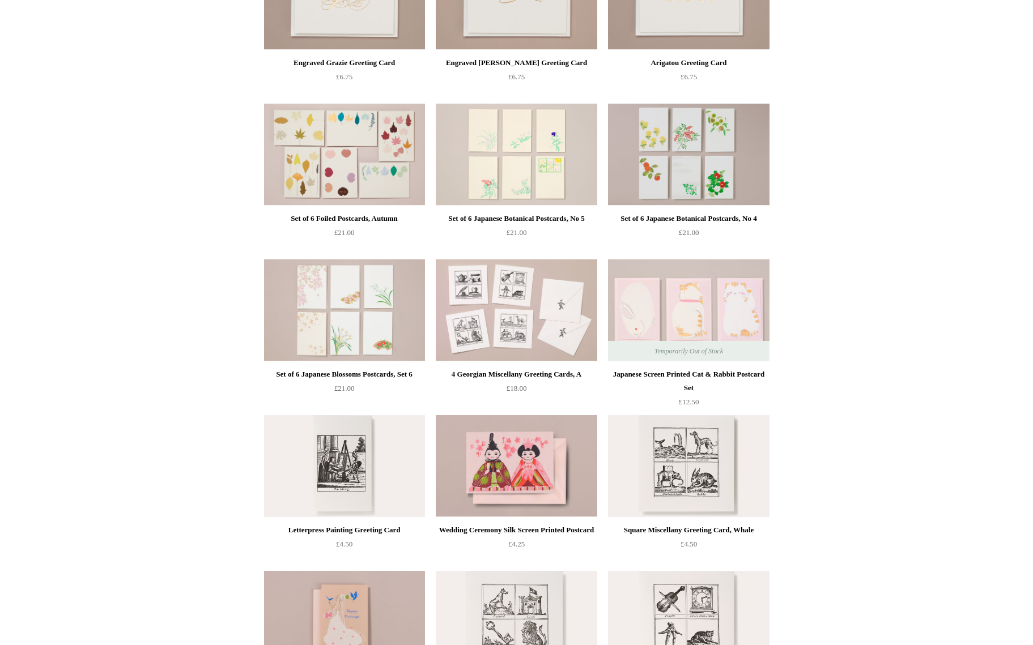
scroll to position [112, 0]
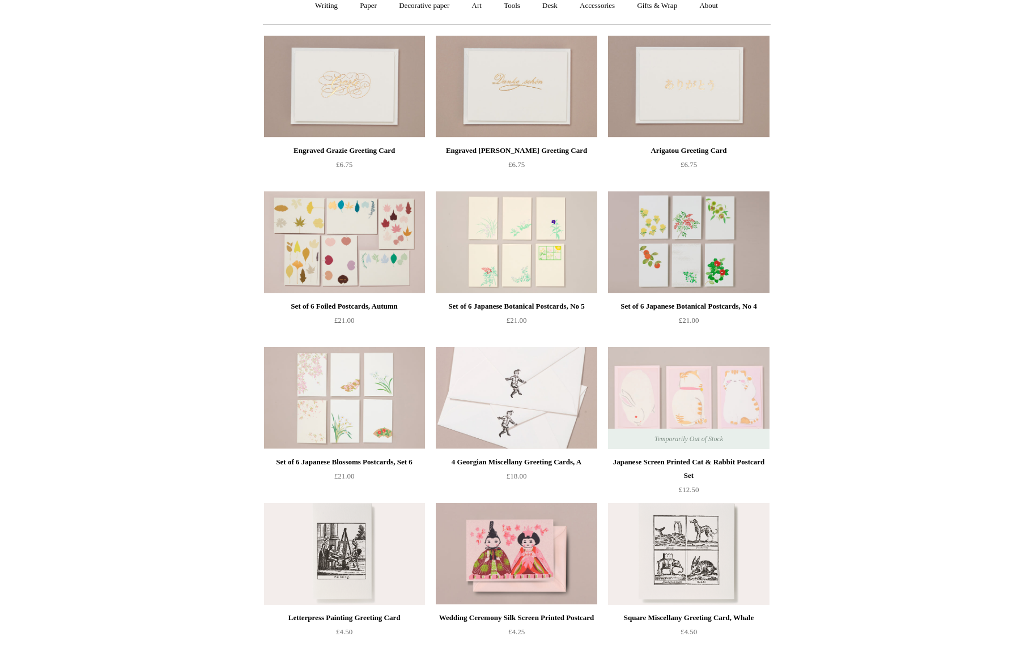
click at [492, 396] on img at bounding box center [516, 398] width 161 height 102
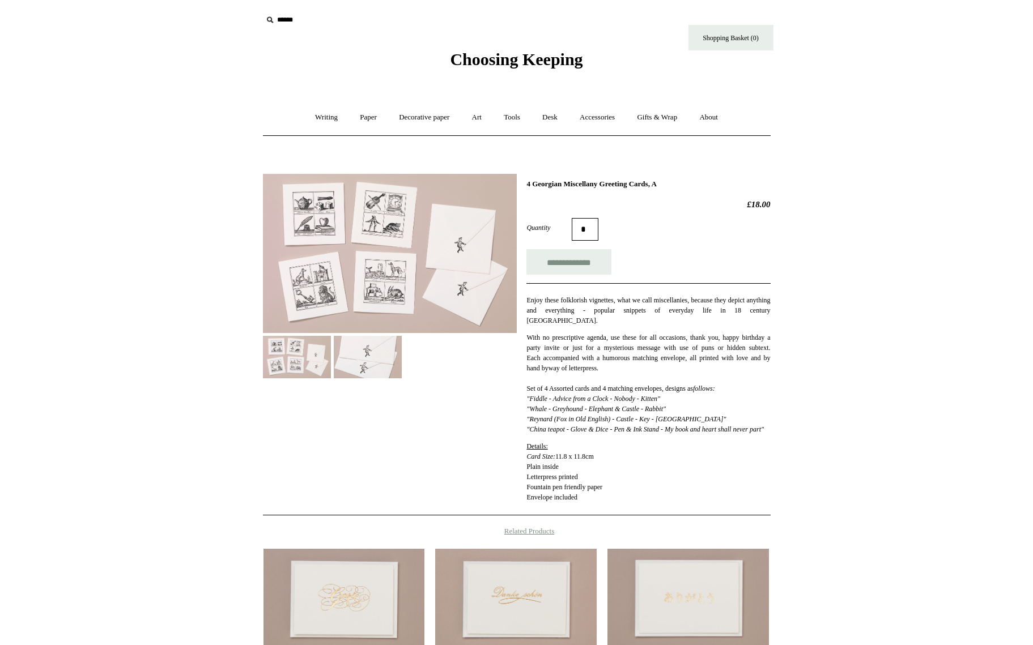
click at [320, 282] on img at bounding box center [390, 253] width 254 height 159
